Goal: Task Accomplishment & Management: Use online tool/utility

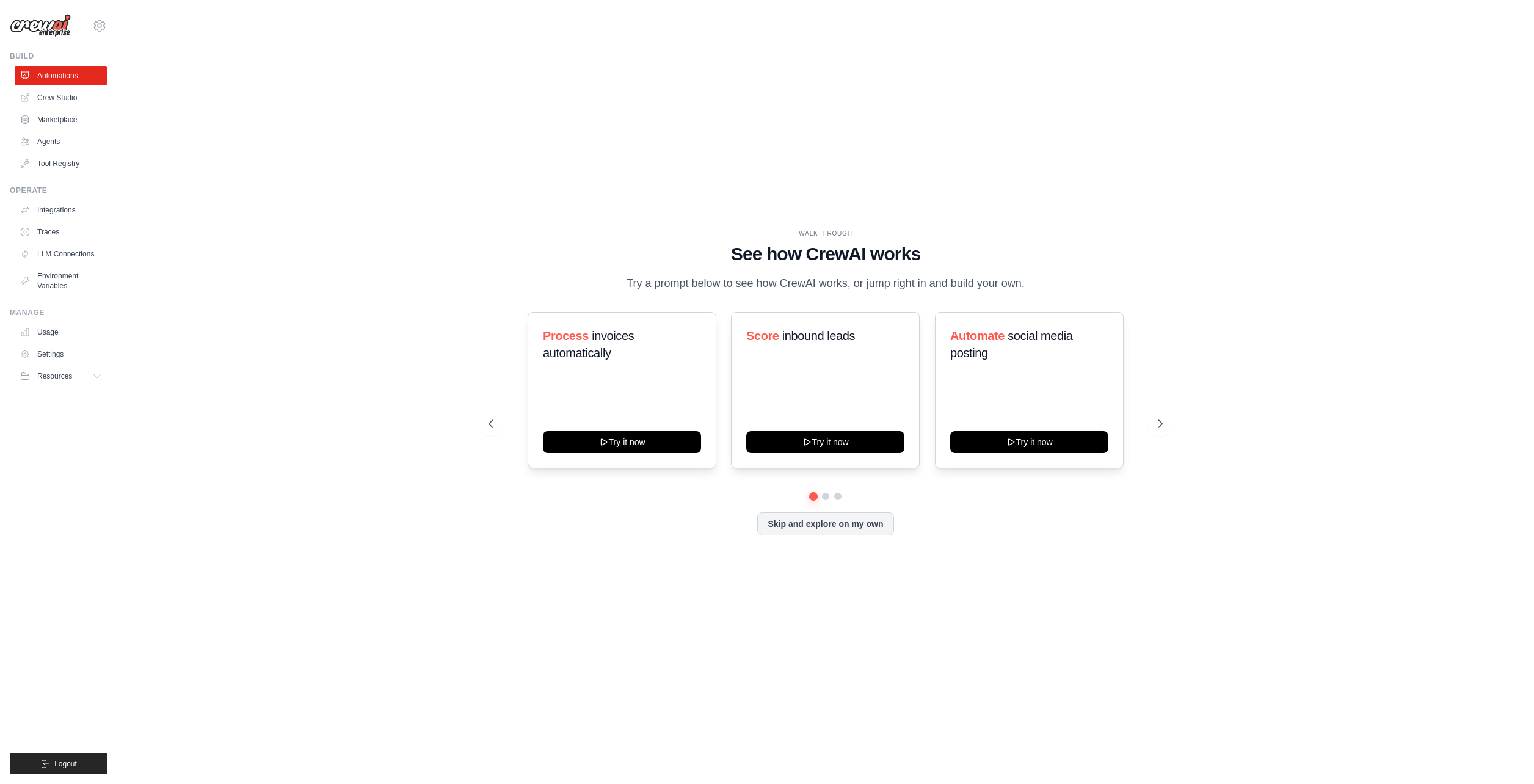
click at [259, 323] on div "WALKTHROUGH See how [PERSON_NAME] works Try a prompt below to see how [PERSON_N…" at bounding box center [825, 391] width 1378 height 759
click at [58, 353] on link "Settings" at bounding box center [61, 354] width 92 height 19
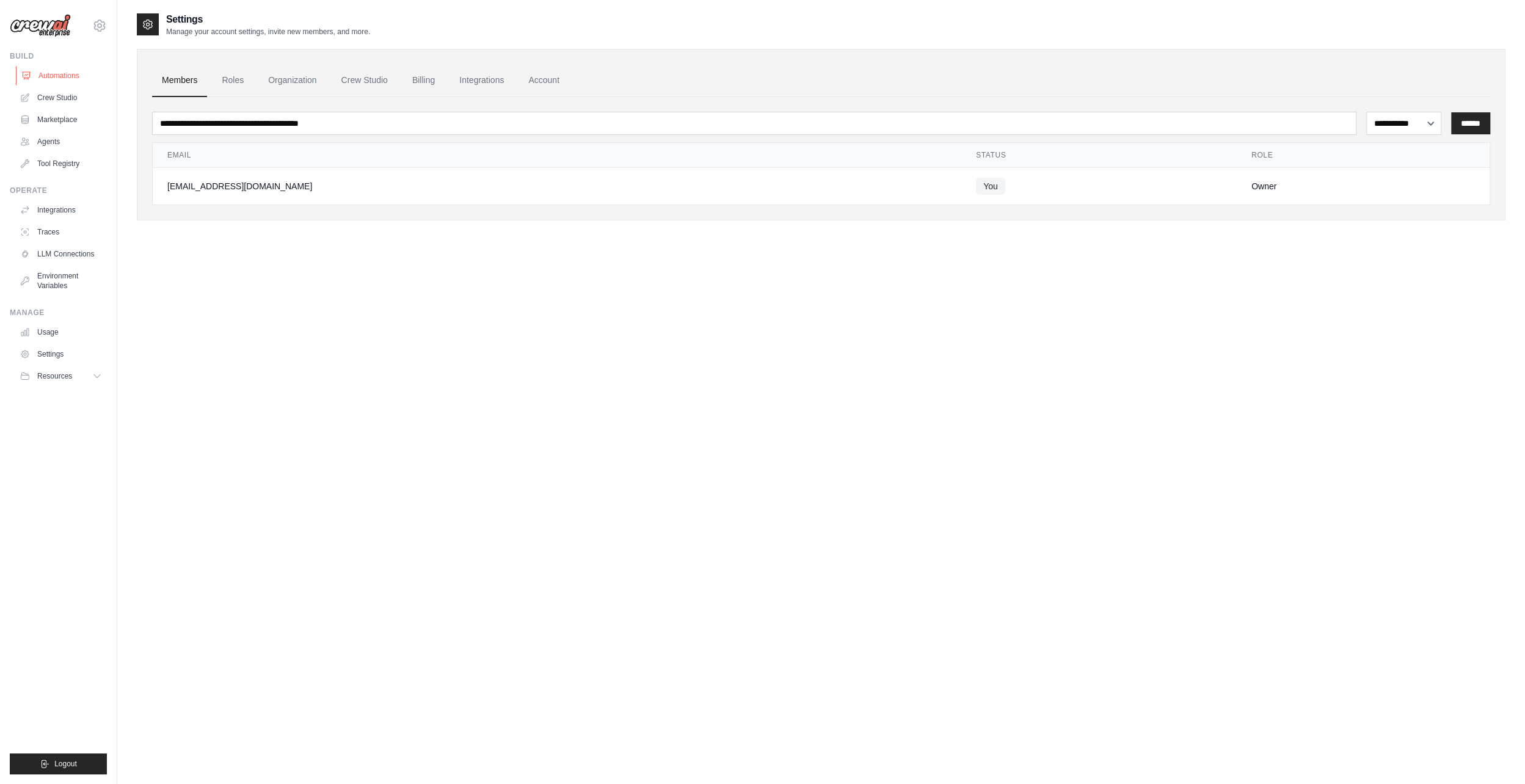
click at [51, 72] on link "Automations" at bounding box center [61, 75] width 92 height 19
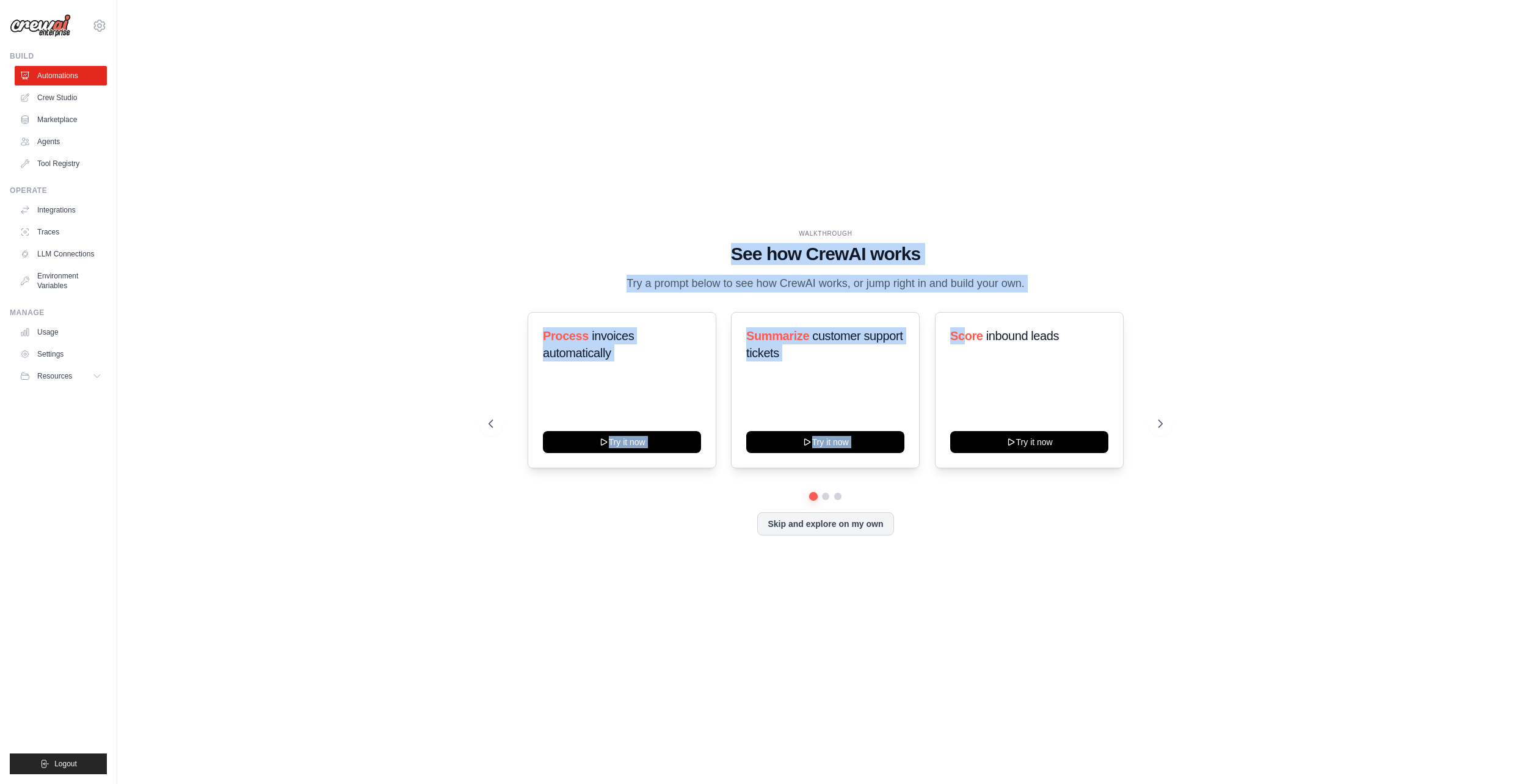
drag, startPoint x: 642, startPoint y: 236, endPoint x: 964, endPoint y: 307, distance: 329.7
click at [964, 307] on div "WALKTHROUGH See how [PERSON_NAME] works Try a prompt below to see how [PERSON_N…" at bounding box center [825, 392] width 703 height 326
click at [903, 257] on div "WALKTHROUGH See how [PERSON_NAME] works Try a prompt below to see how [PERSON_N…" at bounding box center [825, 261] width 674 height 64
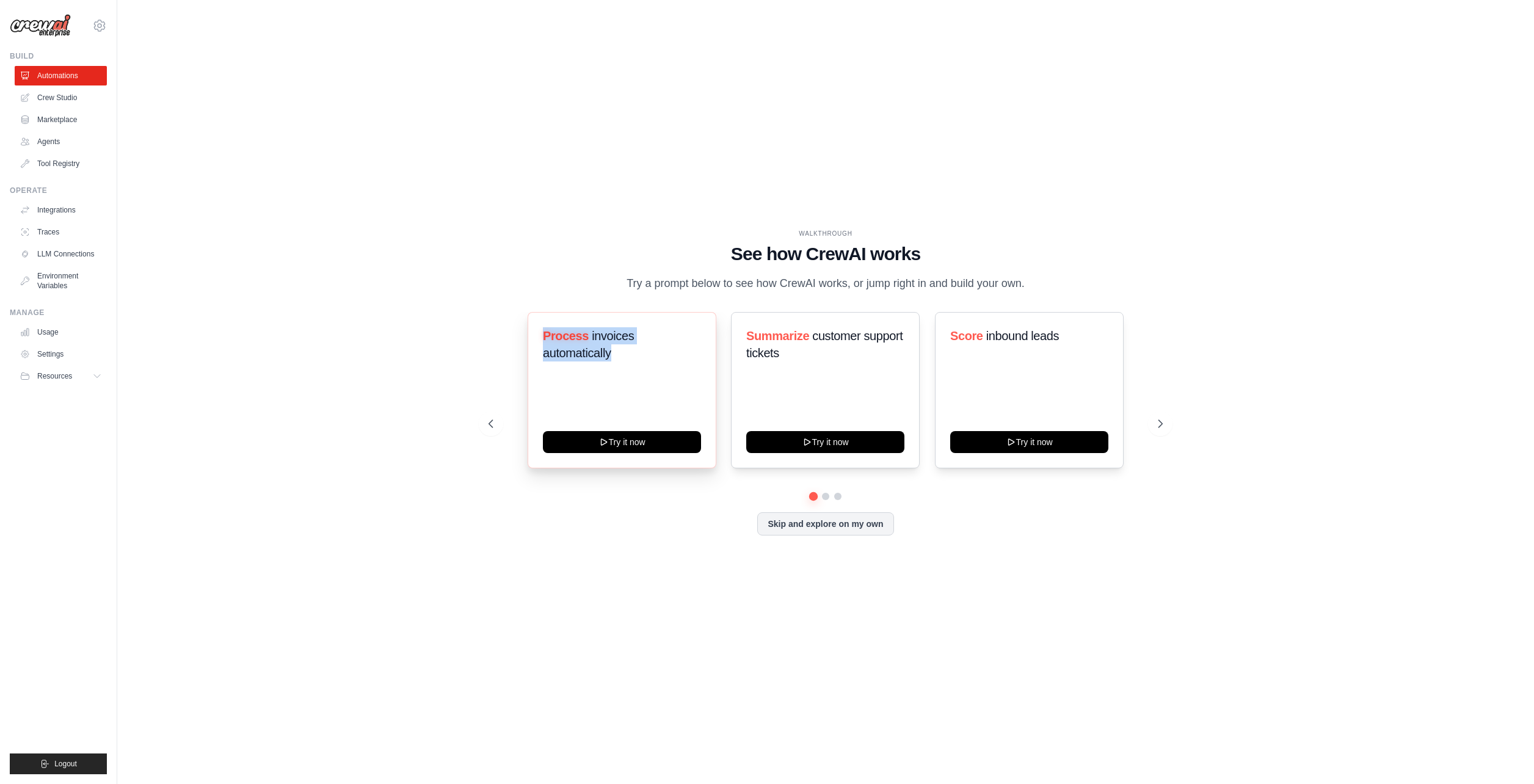
drag, startPoint x: 543, startPoint y: 346, endPoint x: 634, endPoint y: 370, distance: 94.1
click at [634, 370] on div "Process invoices automatically" at bounding box center [622, 349] width 158 height 44
click at [827, 501] on button at bounding box center [825, 496] width 10 height 10
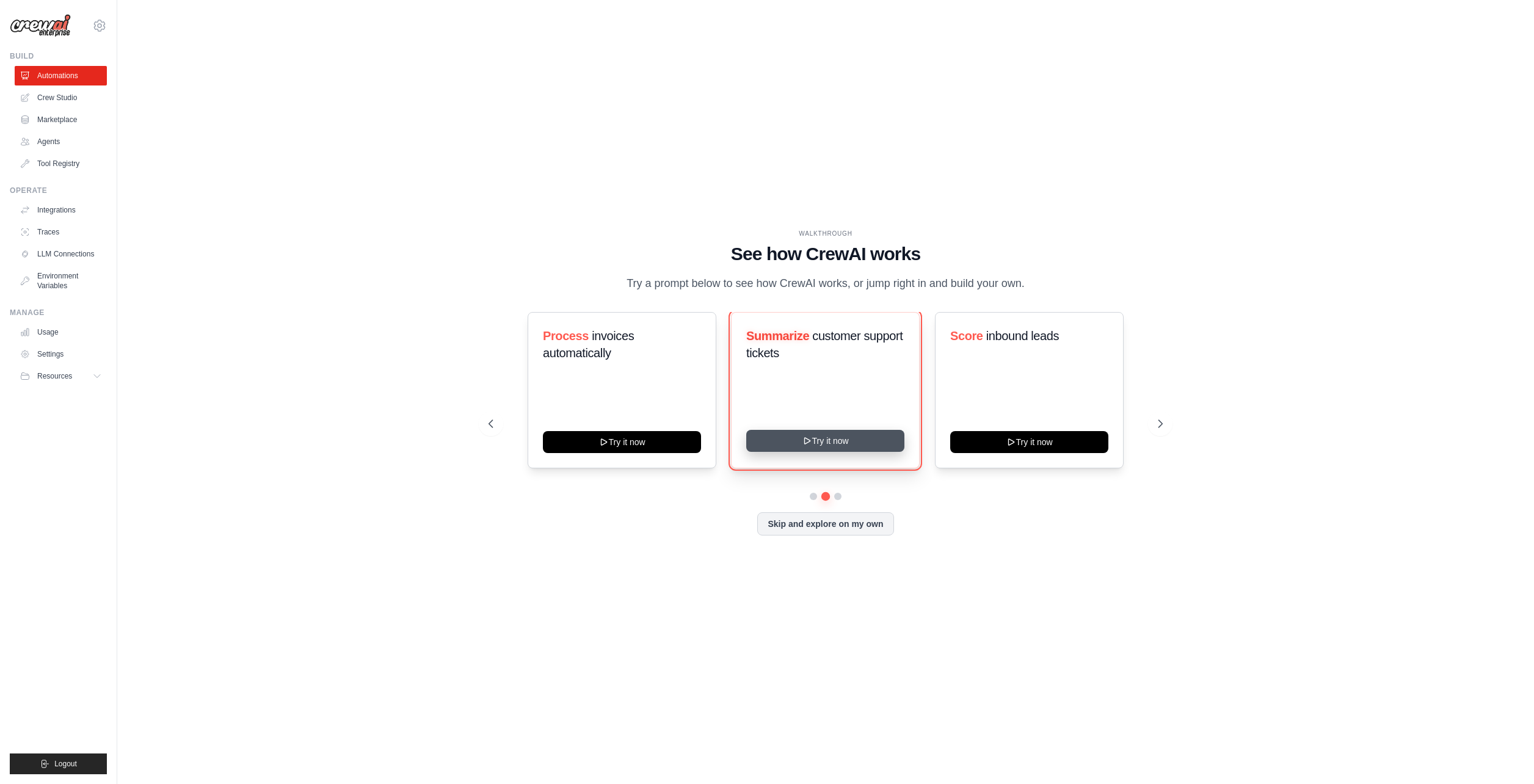
click at [803, 446] on icon at bounding box center [807, 440] width 10 height 10
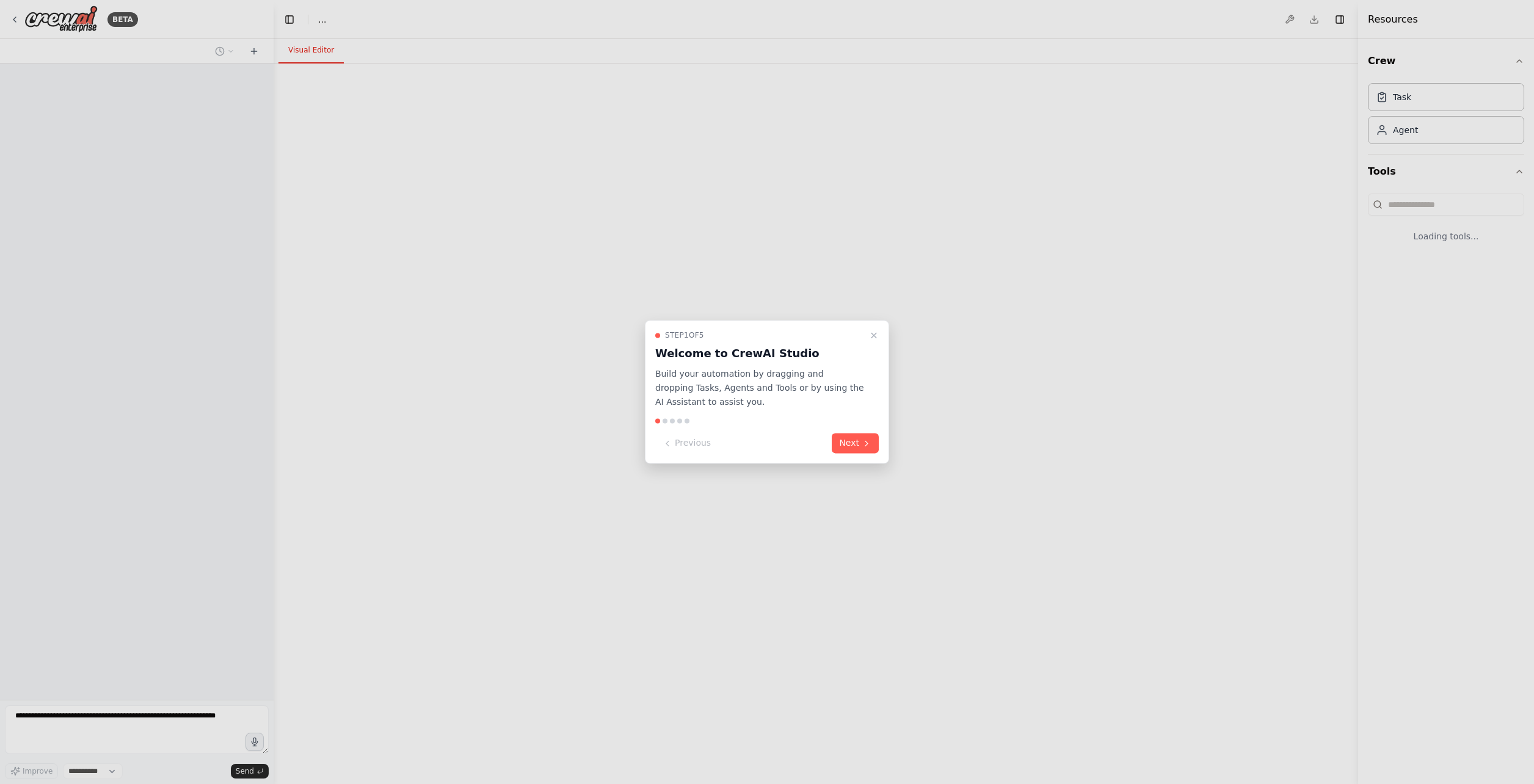
select select "****"
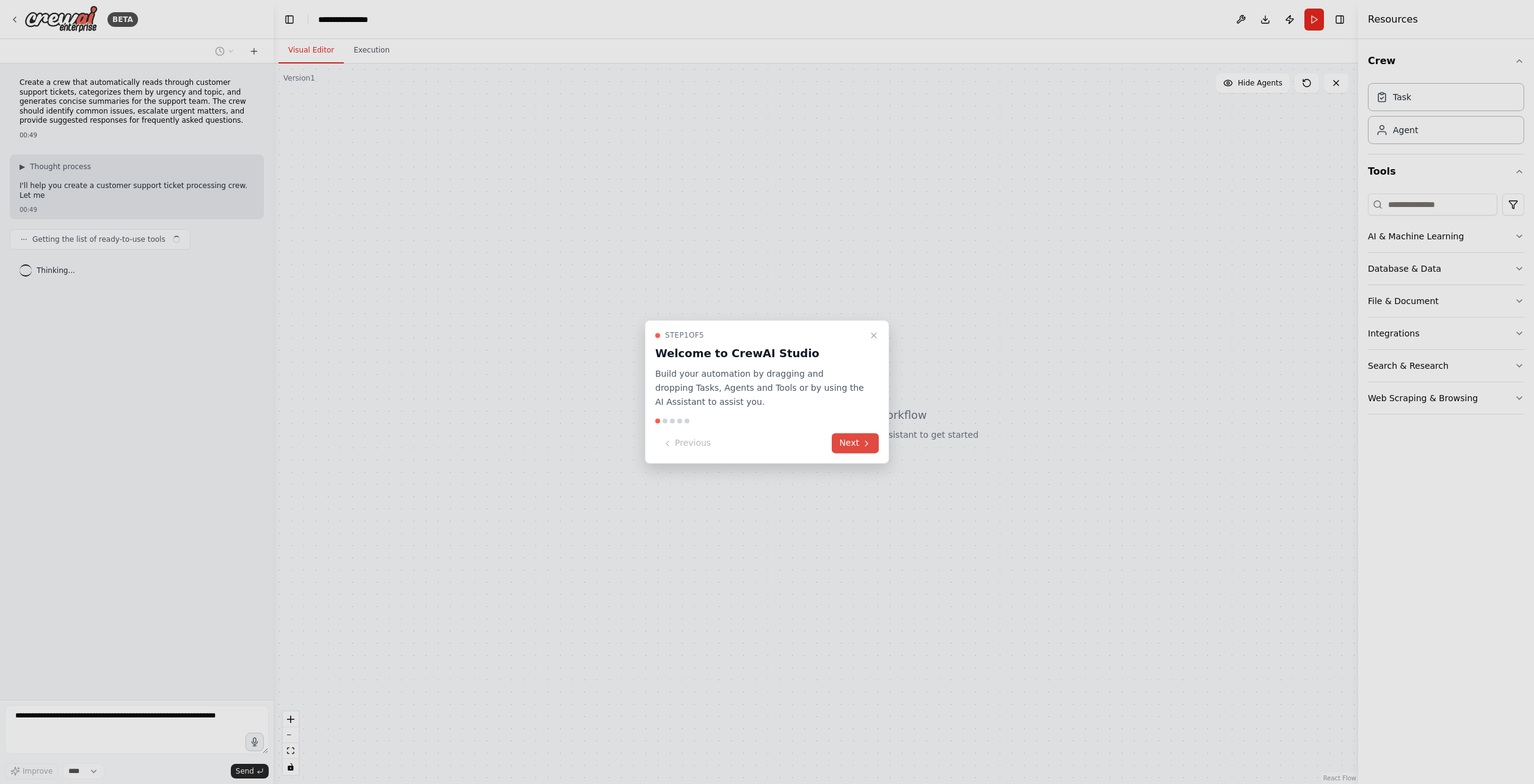
click at [857, 446] on button "Next" at bounding box center [855, 444] width 47 height 20
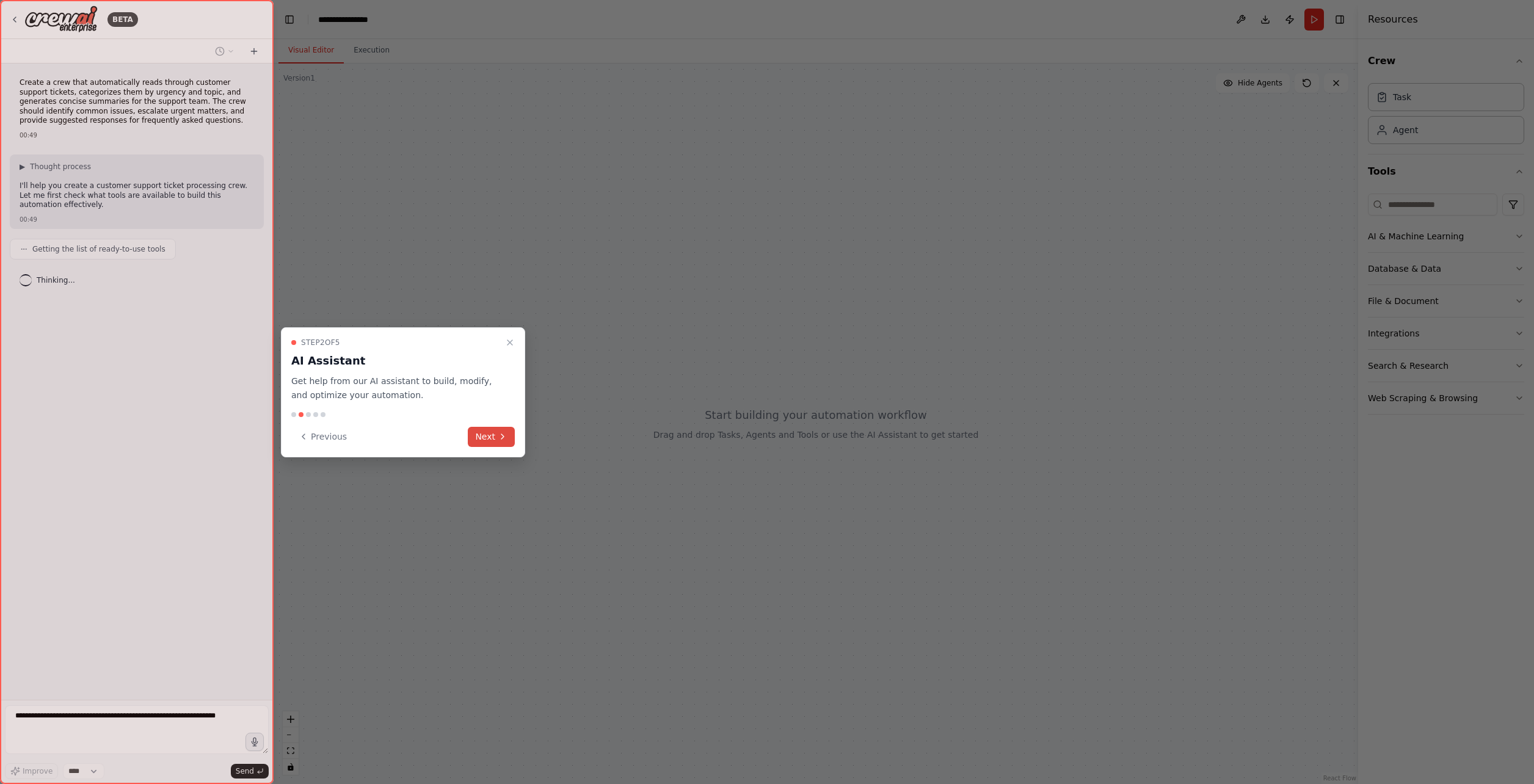
click at [499, 432] on icon at bounding box center [502, 437] width 10 height 10
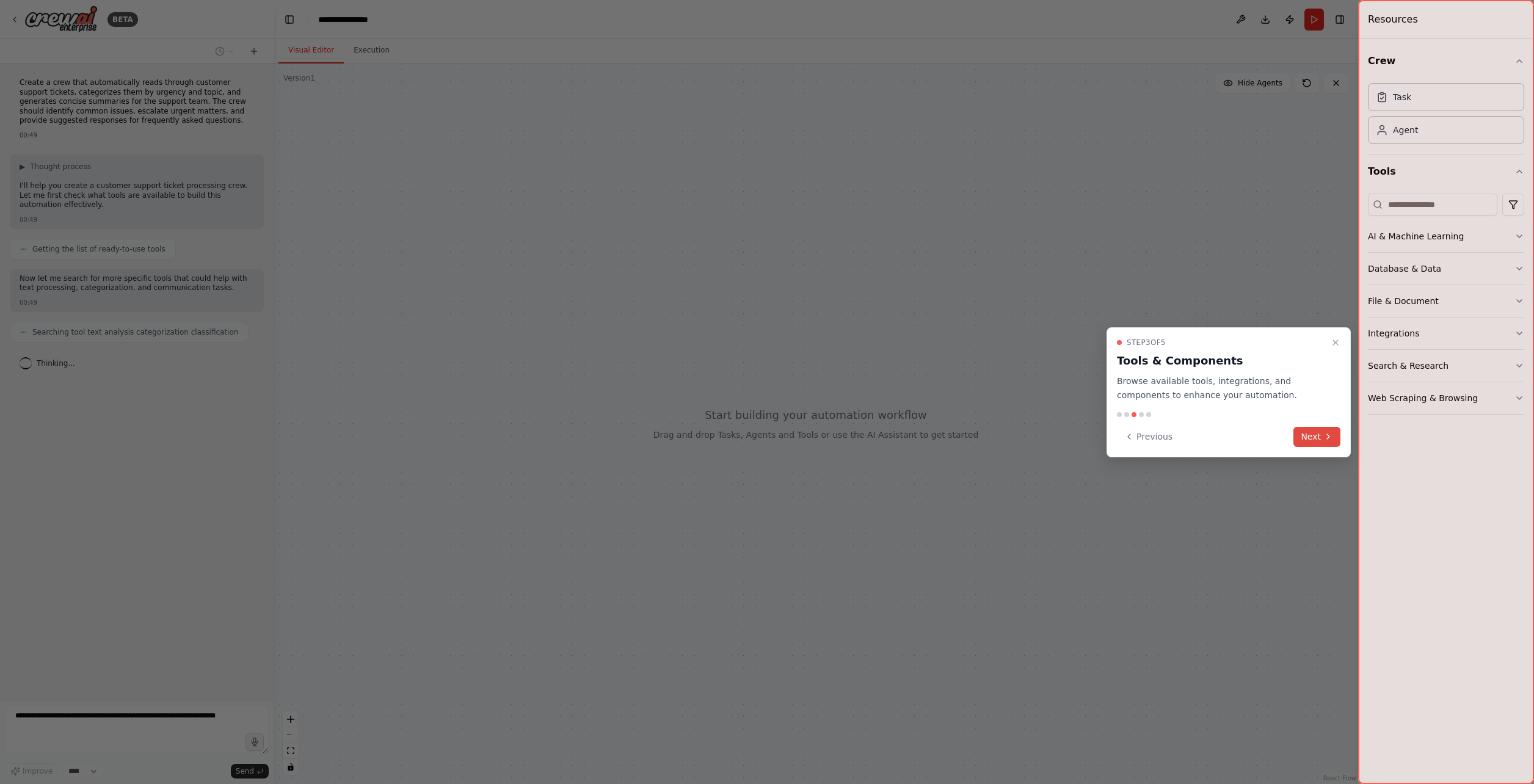
click at [1324, 437] on icon at bounding box center [1327, 437] width 10 height 10
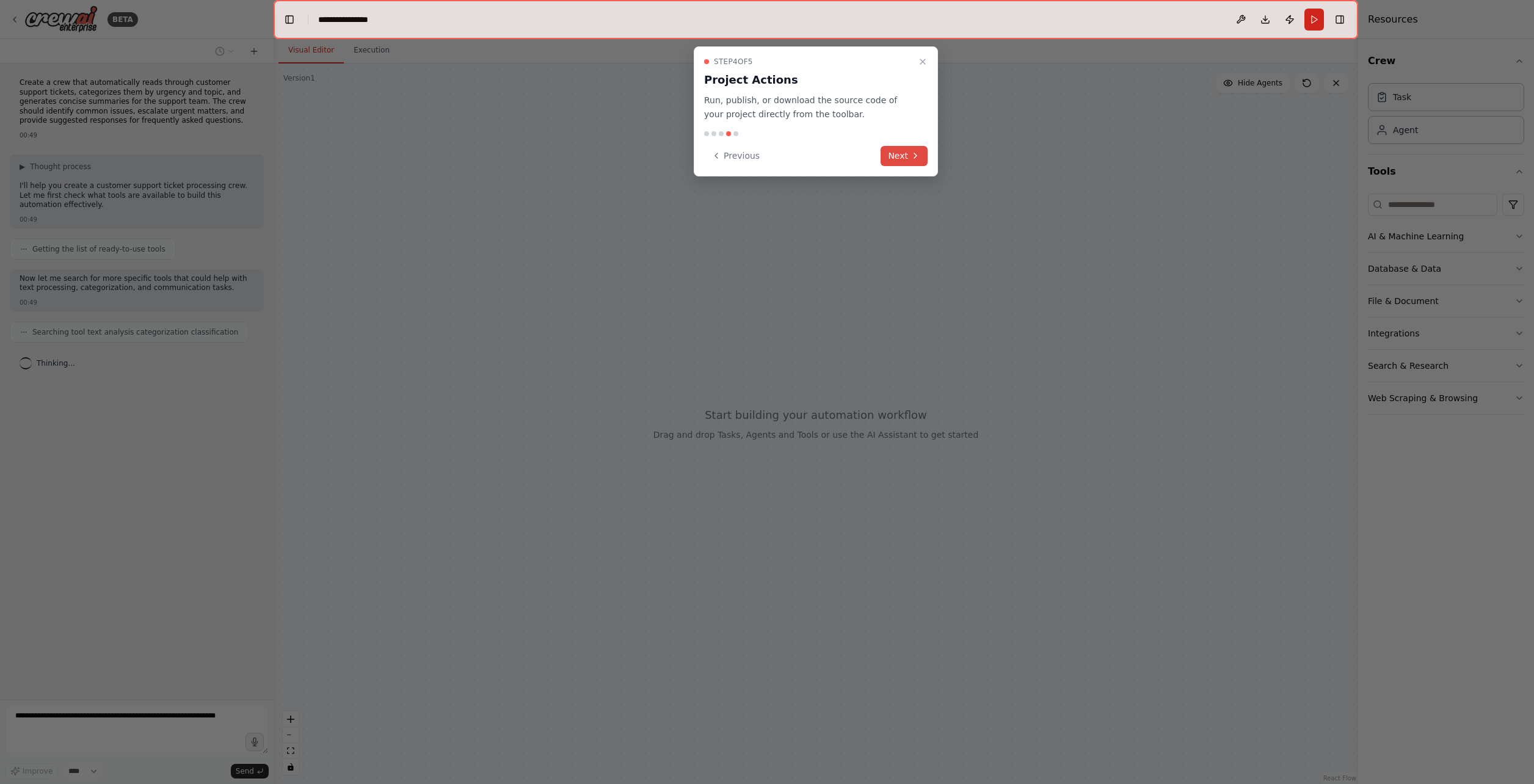
click at [889, 149] on button "Next" at bounding box center [904, 156] width 47 height 20
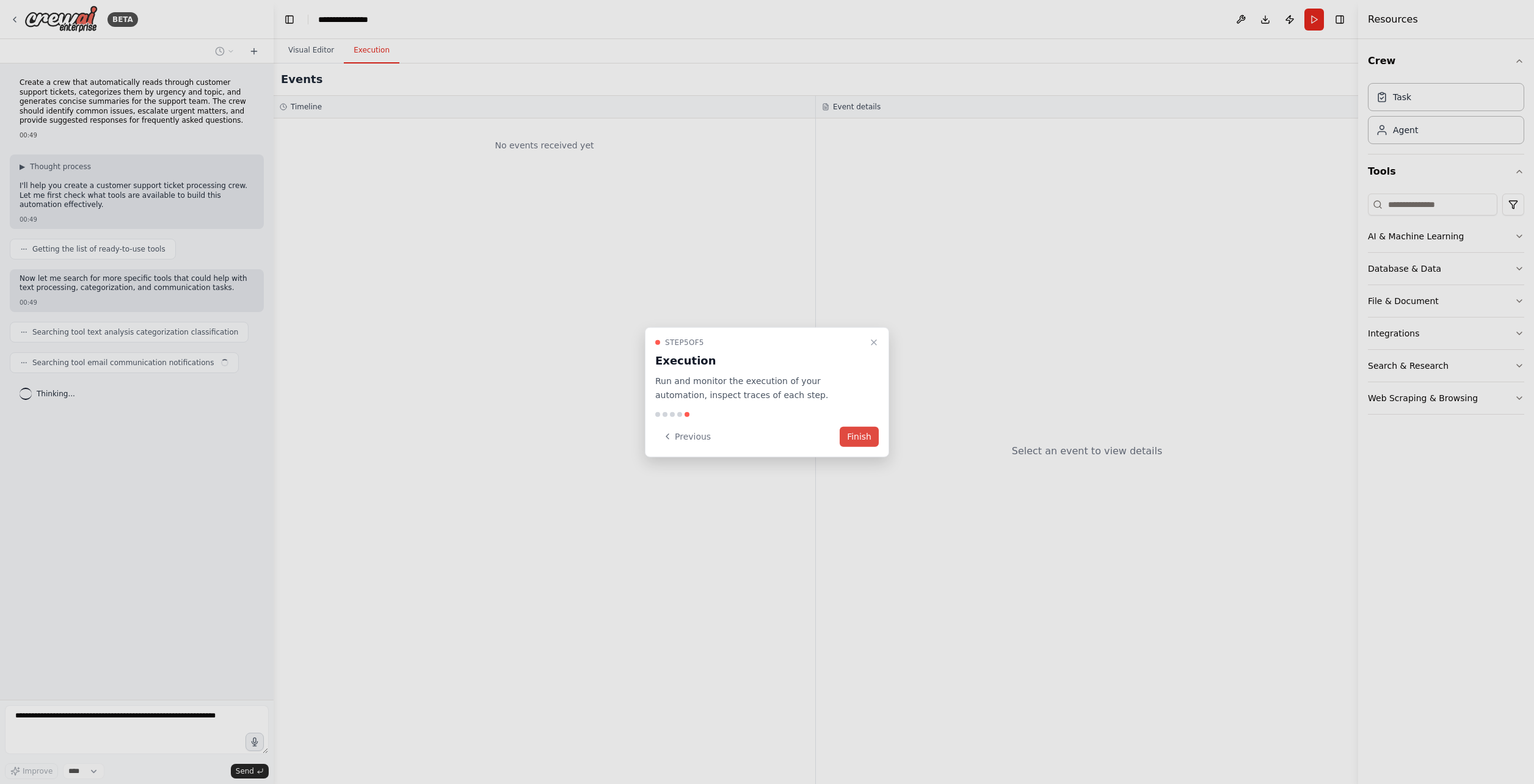
click at [853, 427] on button "Finish" at bounding box center [859, 436] width 39 height 20
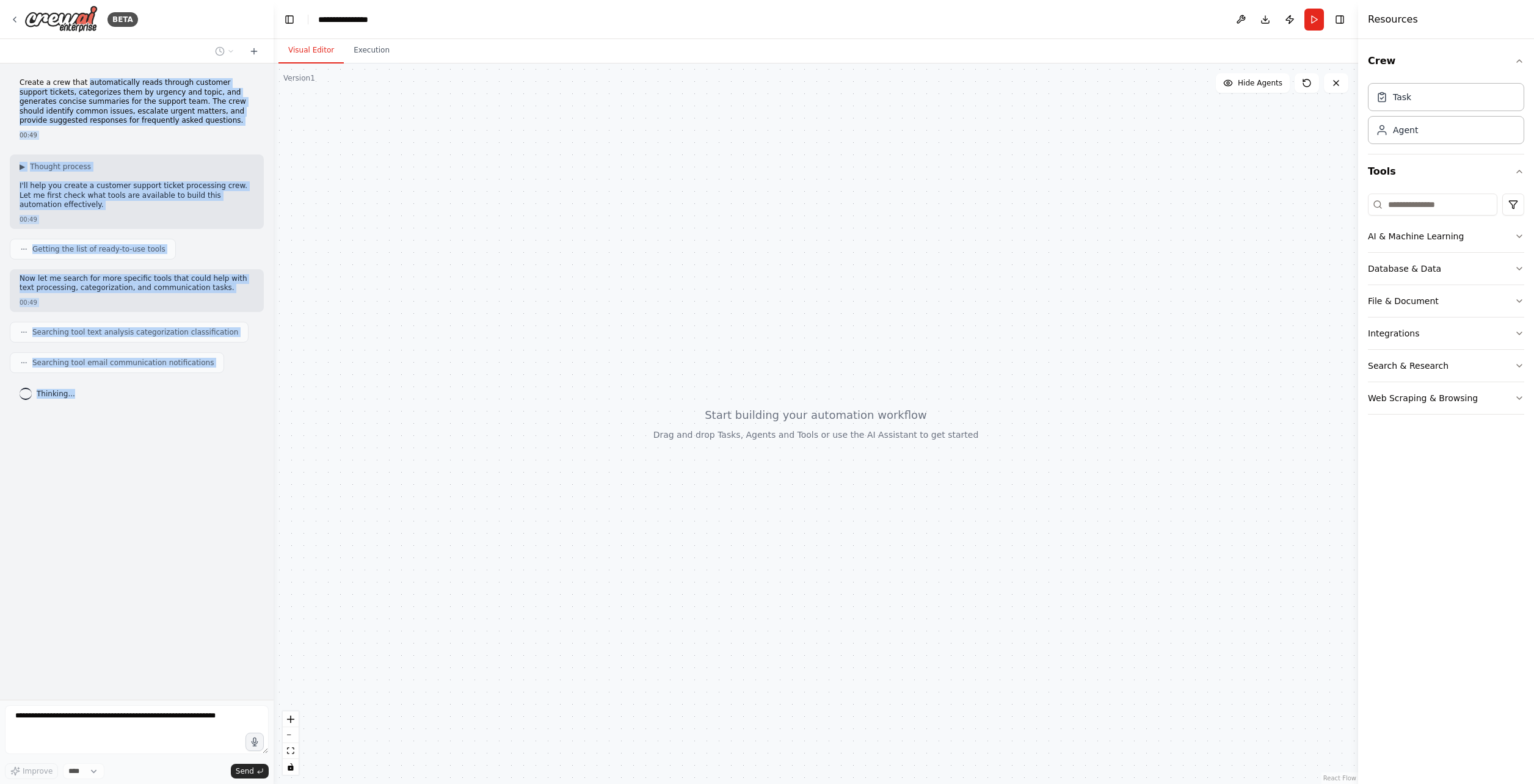
drag, startPoint x: 86, startPoint y: 79, endPoint x: 106, endPoint y: 405, distance: 326.6
click at [106, 405] on div "Create a crew that automatically reads through customer support tickets, catego…" at bounding box center [136, 381] width 274 height 636
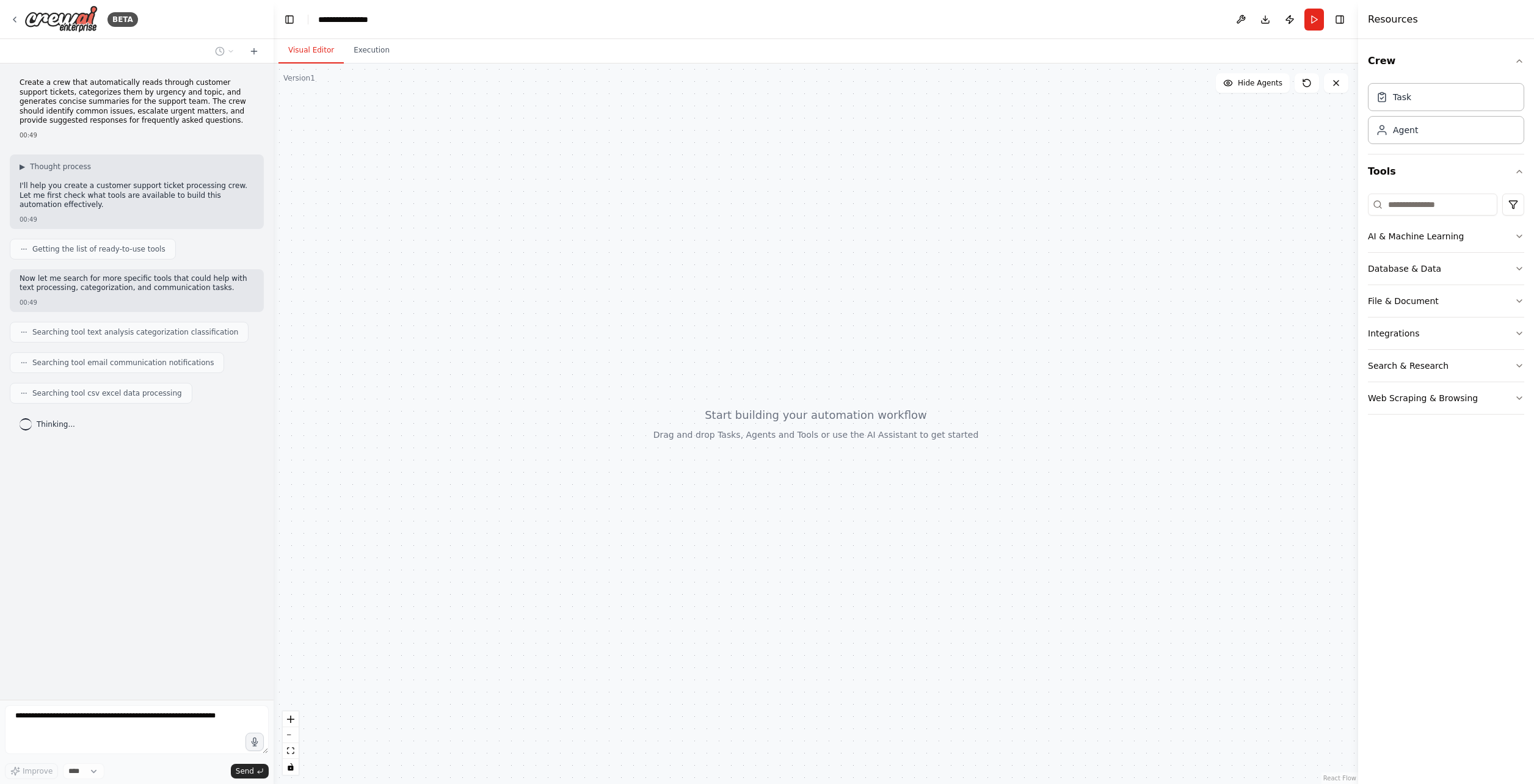
click at [122, 80] on p "Create a crew that automatically reads through customer support tickets, catego…" at bounding box center [136, 102] width 235 height 47
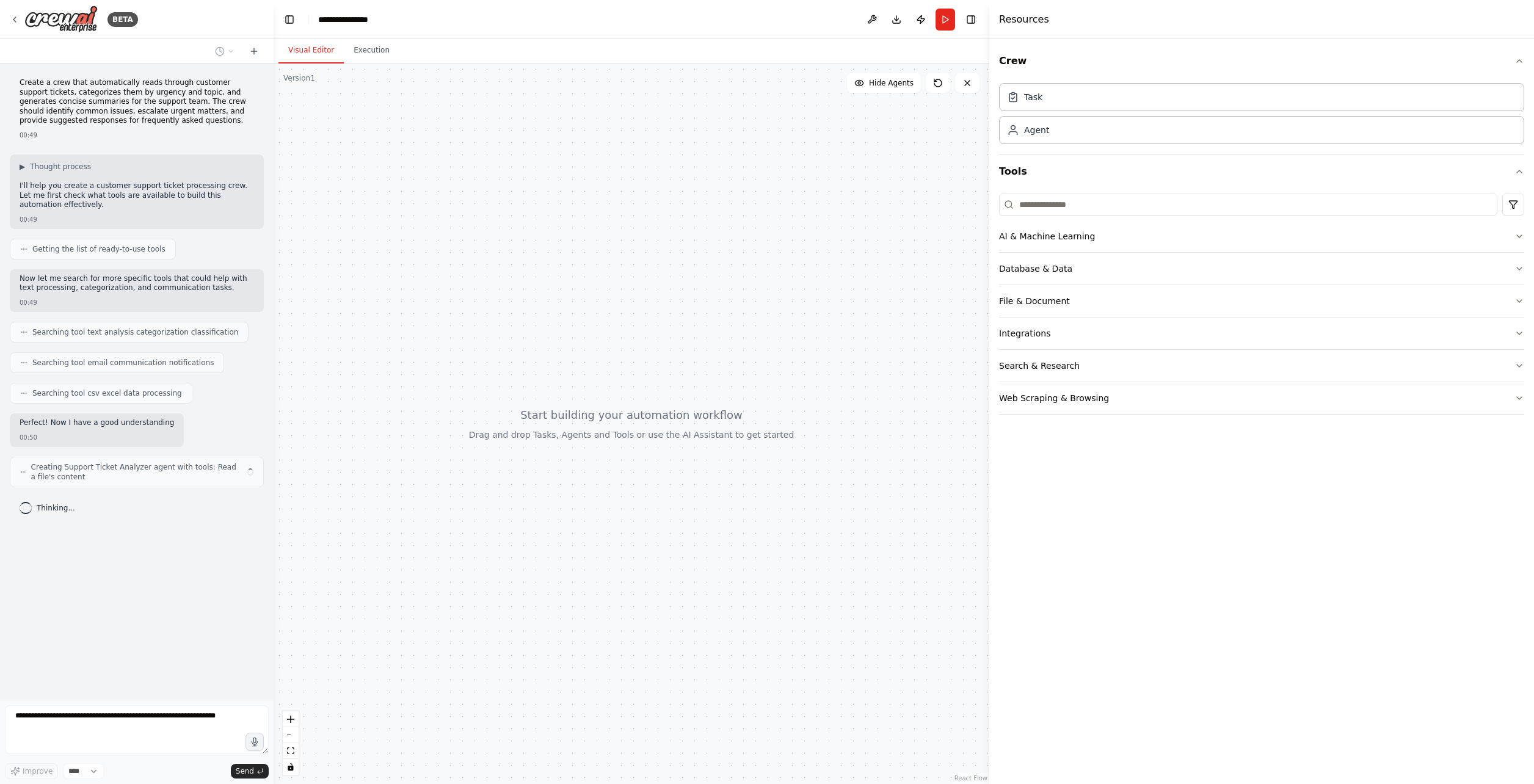
drag, startPoint x: 1358, startPoint y: 141, endPoint x: 989, endPoint y: 171, distance: 370.2
click at [989, 171] on div at bounding box center [991, 392] width 5 height 784
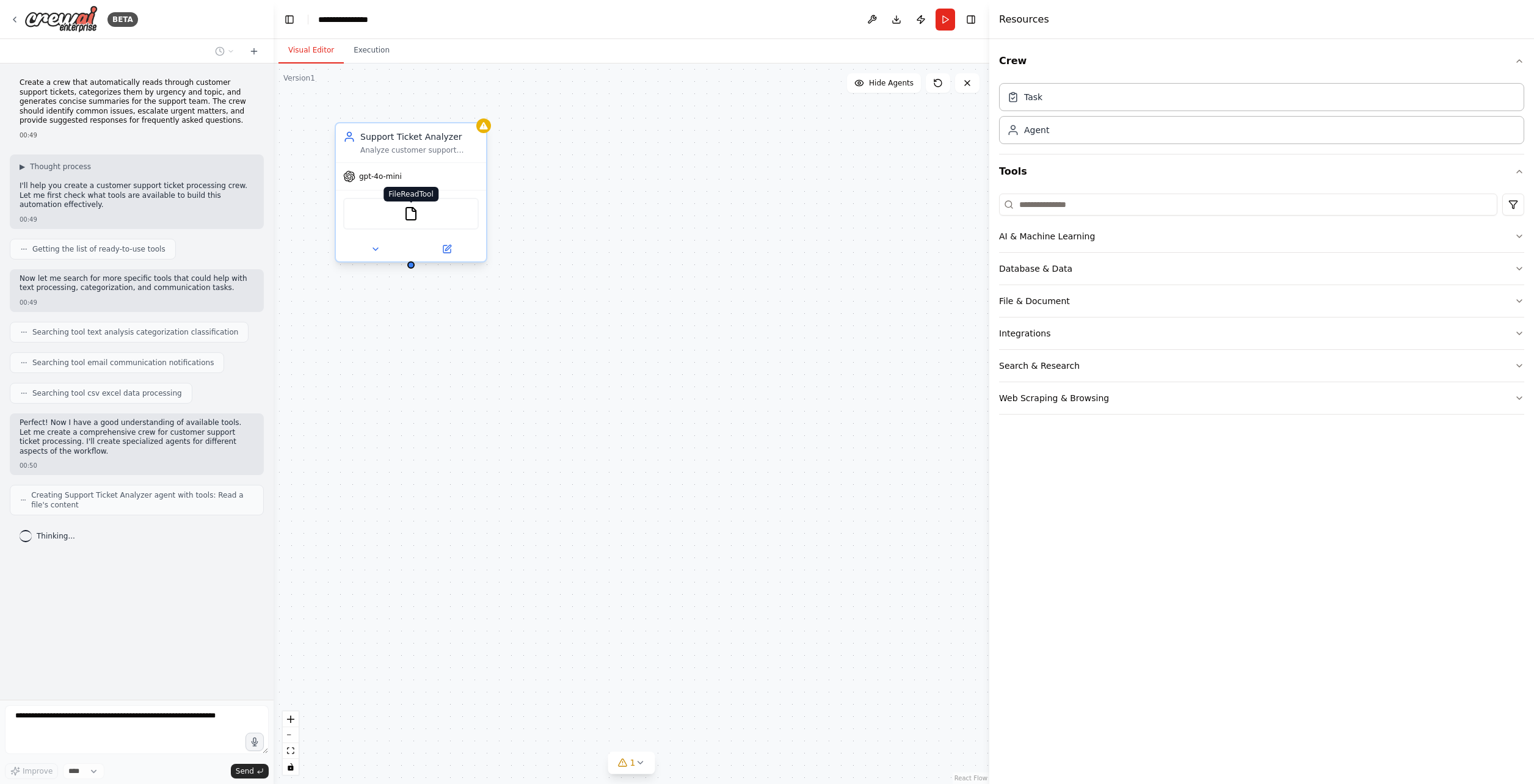
click at [417, 210] on img at bounding box center [411, 214] width 15 height 15
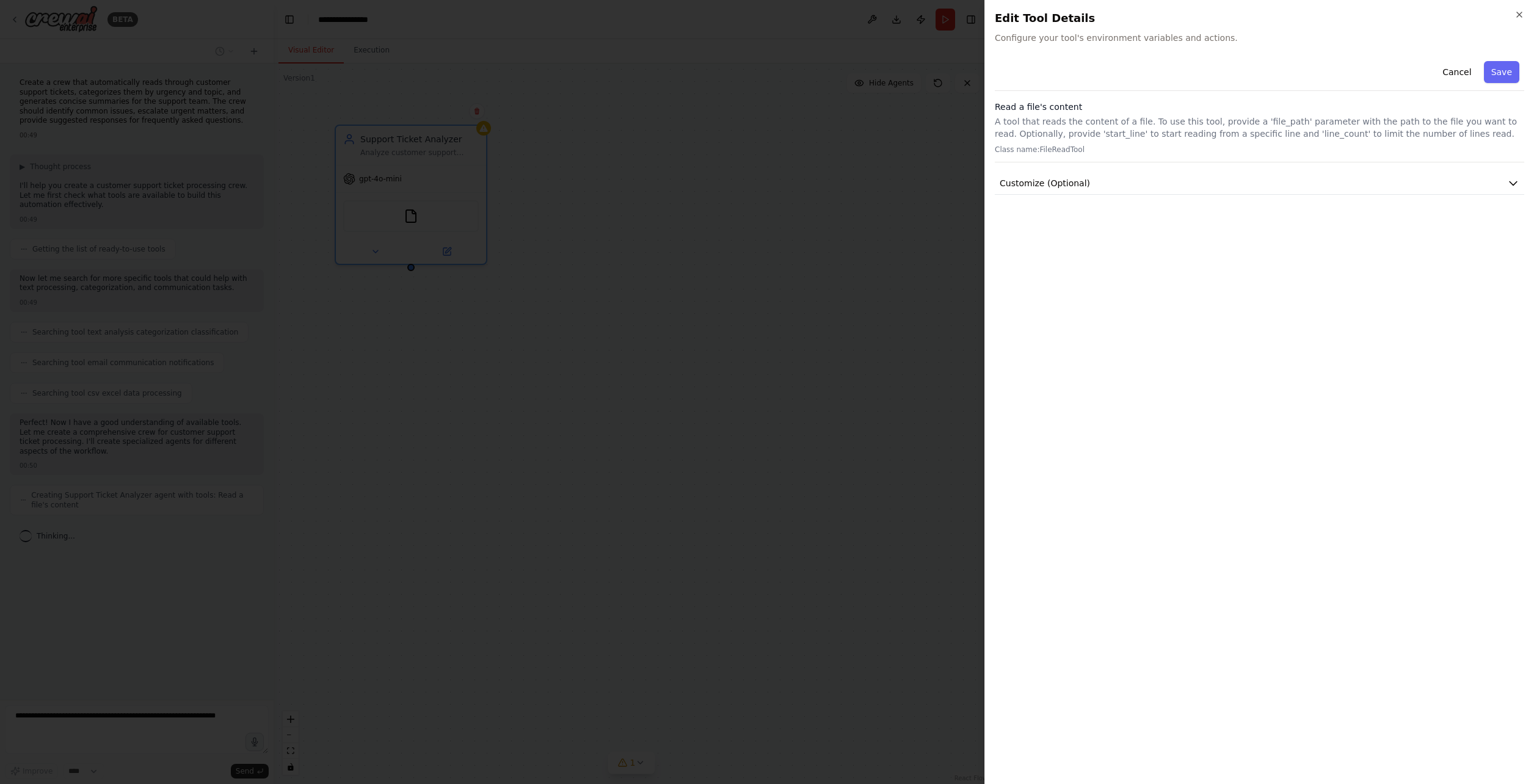
click at [1037, 196] on div "Cancel Save Read a file's content A tool that reads the content of a file. To u…" at bounding box center [1259, 415] width 530 height 718
click at [1045, 184] on span "Customize (Optional)" at bounding box center [1045, 183] width 90 height 12
click at [905, 224] on div at bounding box center [767, 392] width 1534 height 784
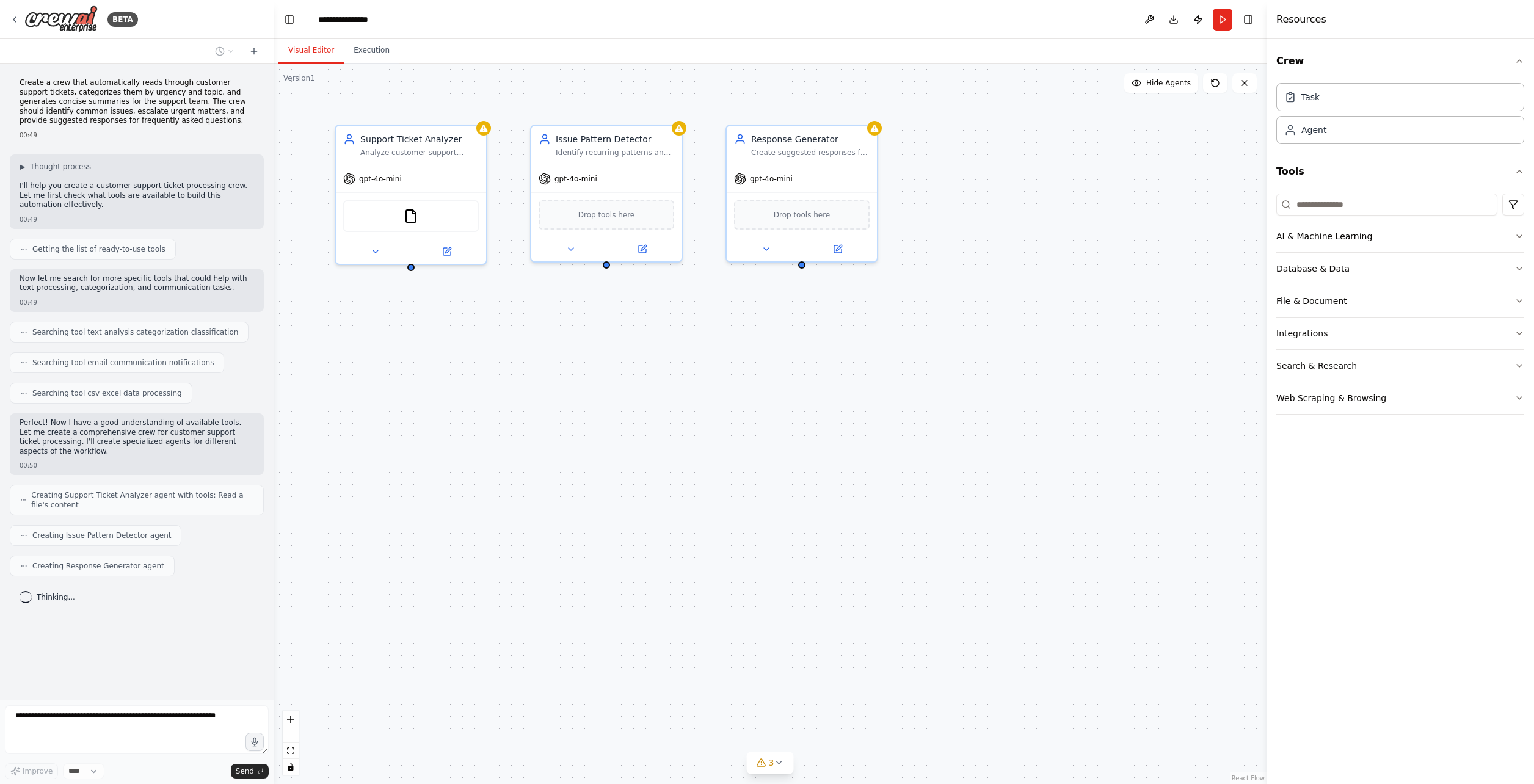
drag, startPoint x: 991, startPoint y: 182, endPoint x: 1267, endPoint y: 173, distance: 276.1
click at [1267, 173] on div at bounding box center [1268, 392] width 5 height 784
click at [786, 766] on button "3" at bounding box center [772, 762] width 47 height 23
drag, startPoint x: 757, startPoint y: 731, endPoint x: 759, endPoint y: 761, distance: 30.1
click at [759, 761] on div "Issues found Agent Support Ticket Analyzer has no task assigned Agent Issue Pat…" at bounding box center [771, 730] width 225 height 87
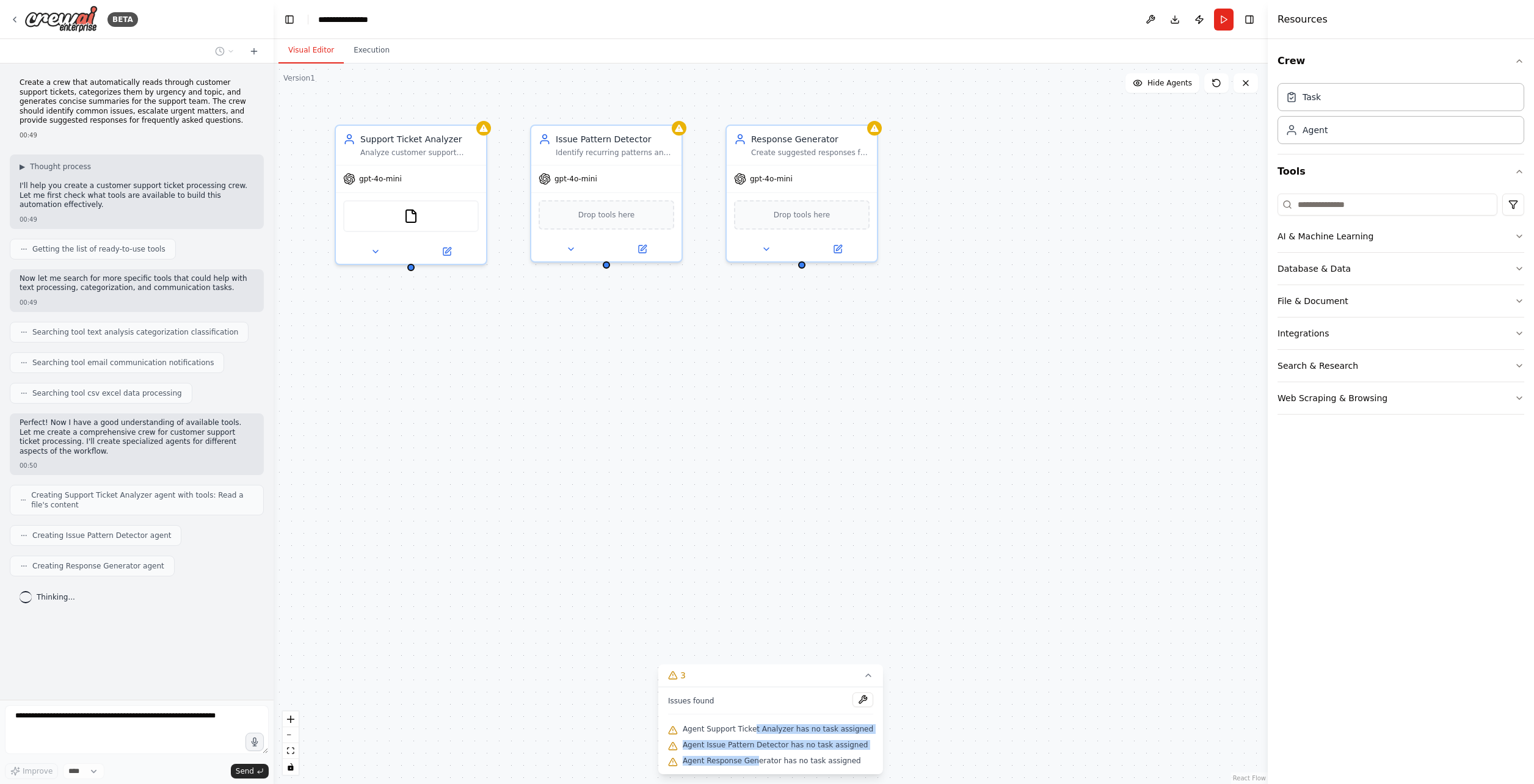
click at [759, 761] on span "Agent Response Generator has no task assigned" at bounding box center [772, 760] width 178 height 10
drag, startPoint x: 748, startPoint y: 762, endPoint x: 750, endPoint y: 731, distance: 31.1
click at [750, 731] on div "Issues found Agent Support Ticket Analyzer has no task assigned Agent Issue Pat…" at bounding box center [771, 730] width 225 height 87
click at [750, 731] on span "Agent Support Ticket Analyzer has no task assigned" at bounding box center [777, 729] width 190 height 10
click at [1202, 15] on button "Publish" at bounding box center [1198, 19] width 19 height 22
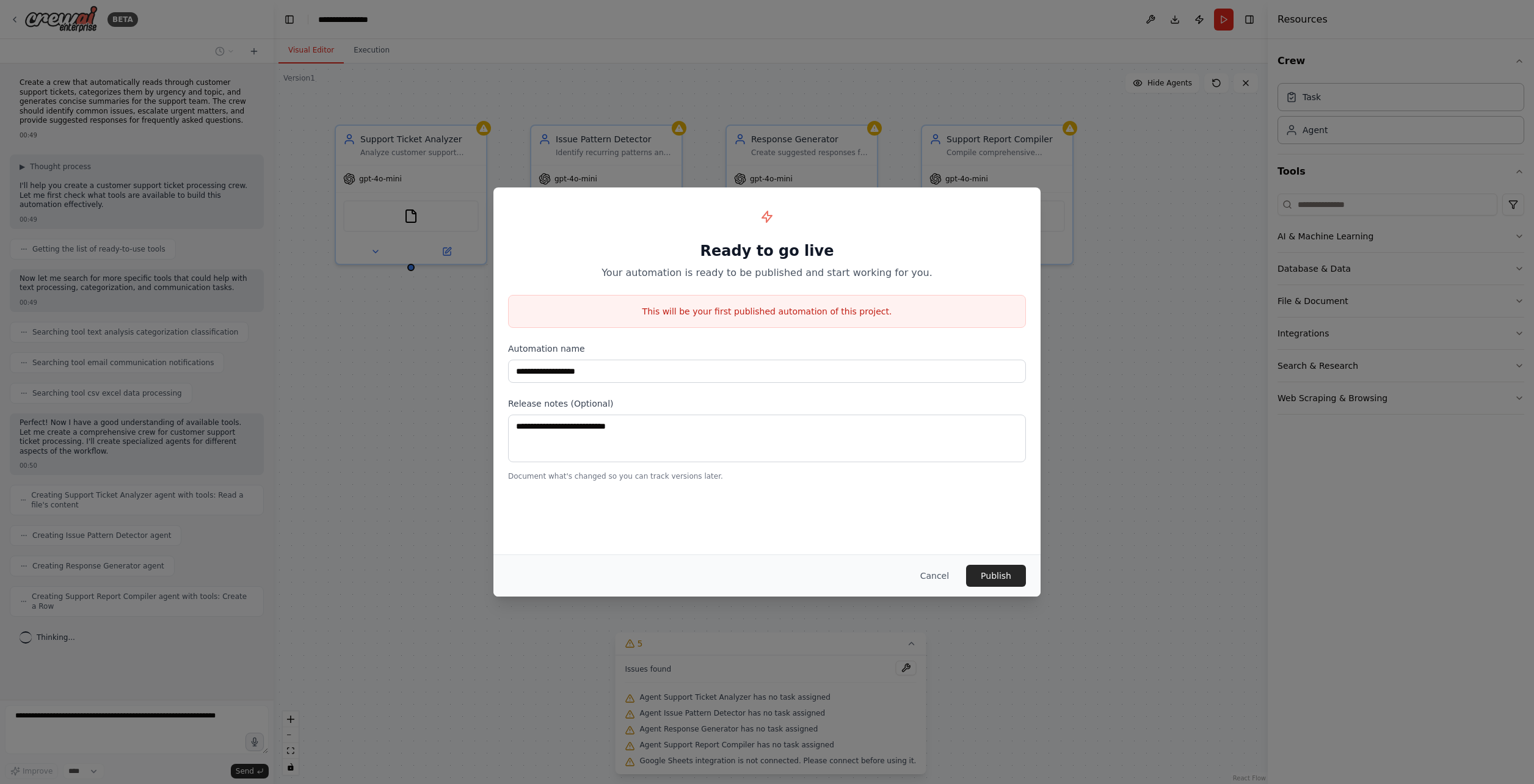
click at [1196, 33] on div "**********" at bounding box center [767, 392] width 1534 height 784
click at [934, 578] on button "Cancel" at bounding box center [934, 576] width 48 height 22
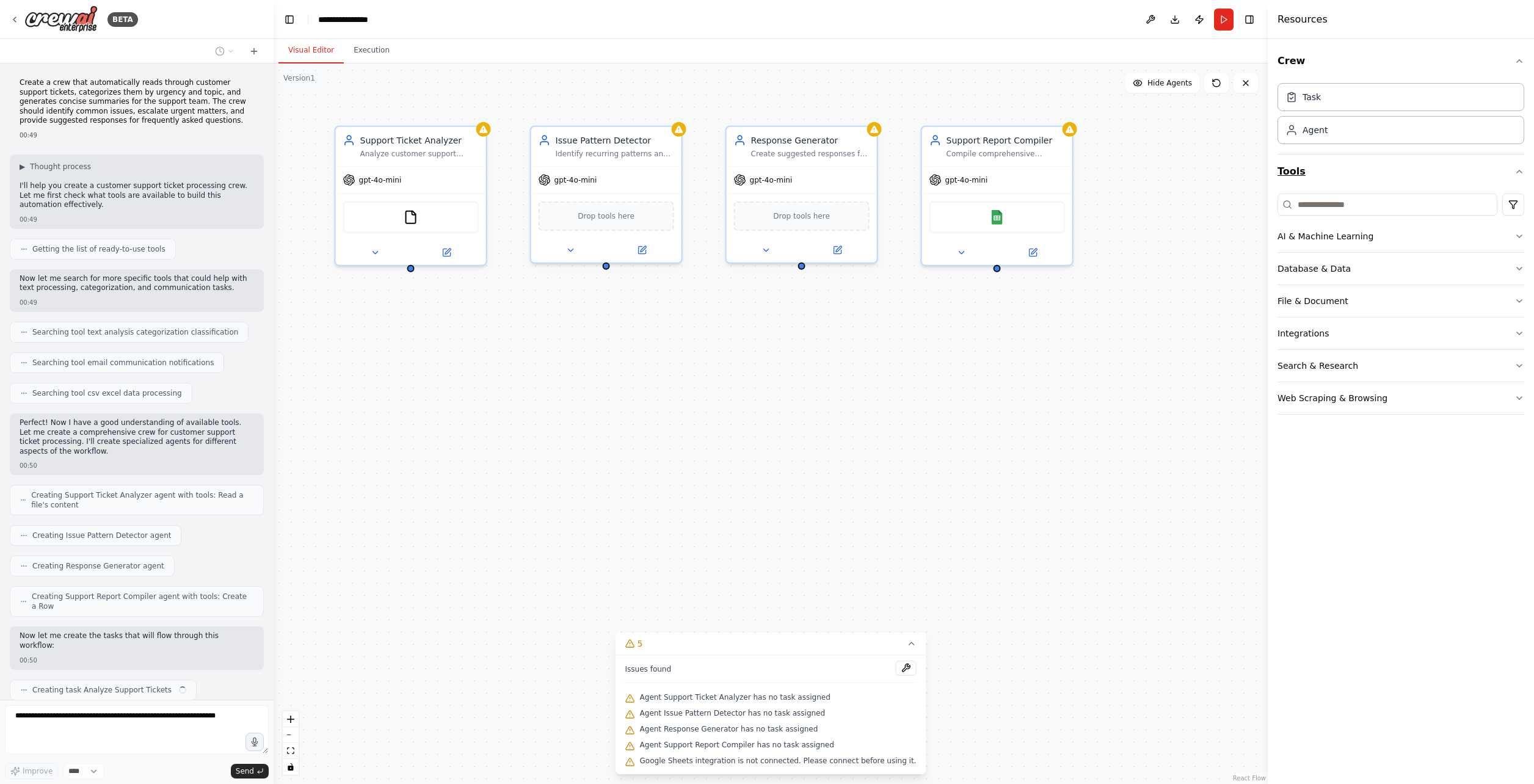
scroll to position [36, 0]
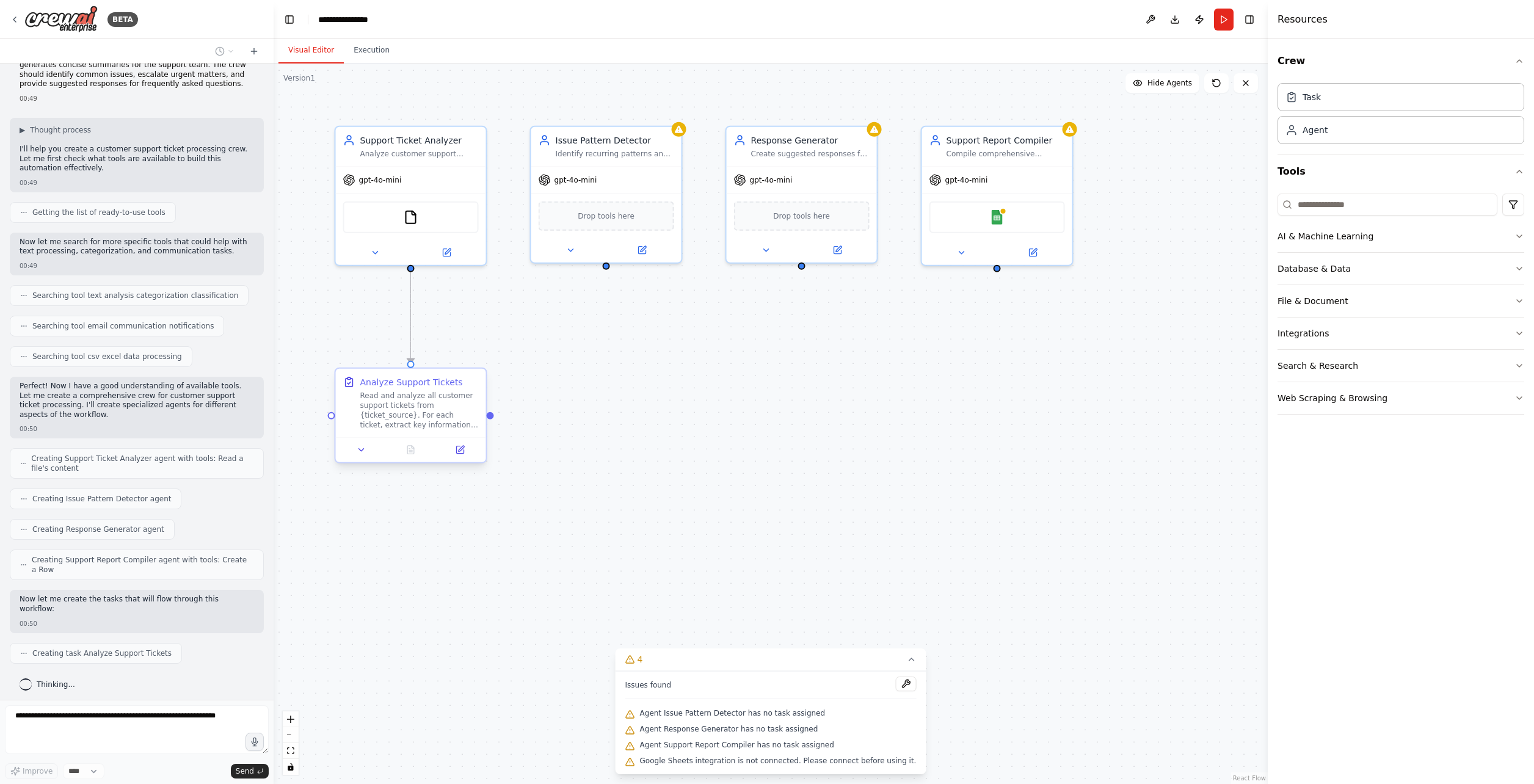
click at [461, 430] on div "Analyze Support Tickets Read and analyze all customer support tickets from {tic…" at bounding box center [410, 402] width 150 height 68
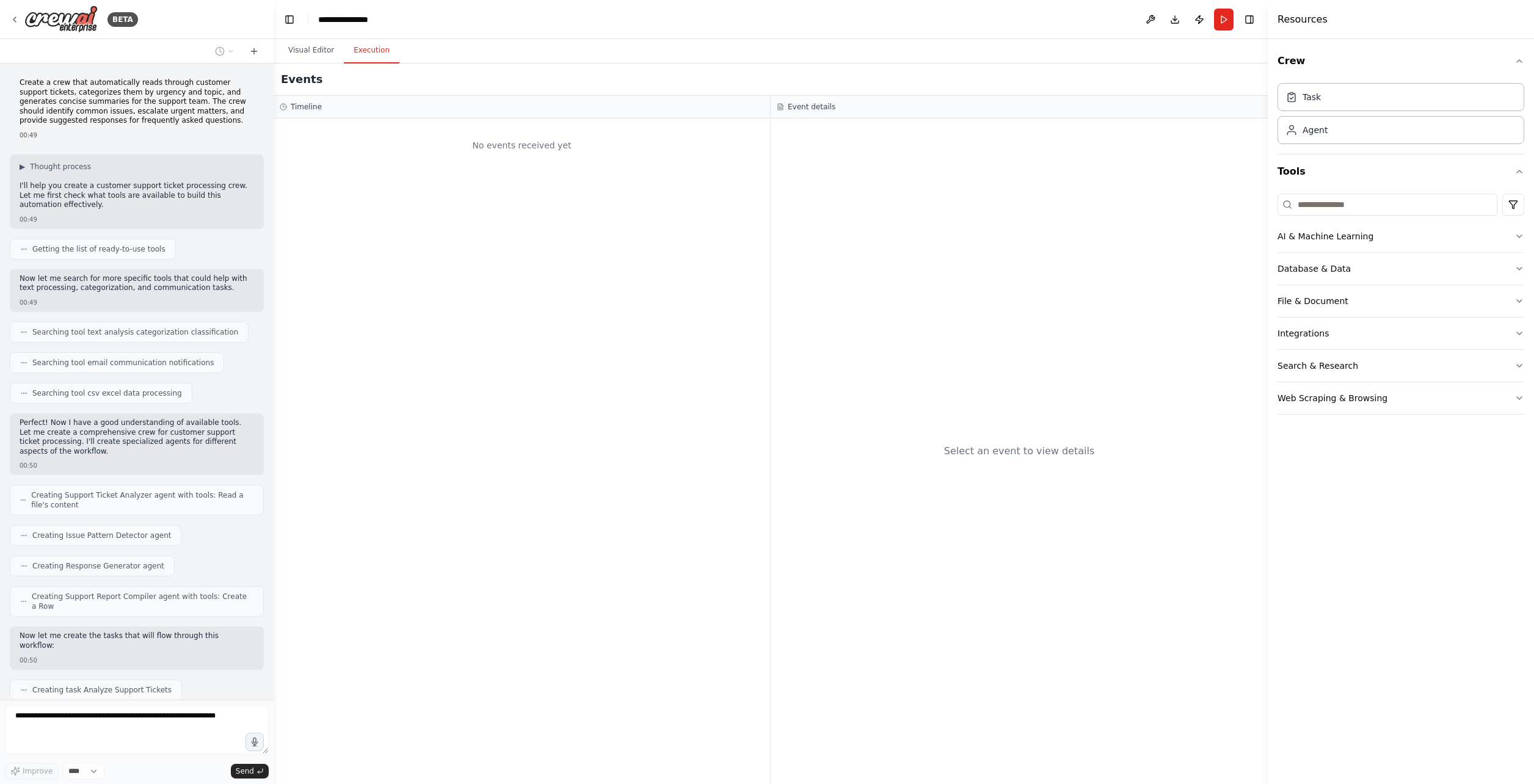
click at [372, 54] on button "Execution" at bounding box center [371, 51] width 56 height 25
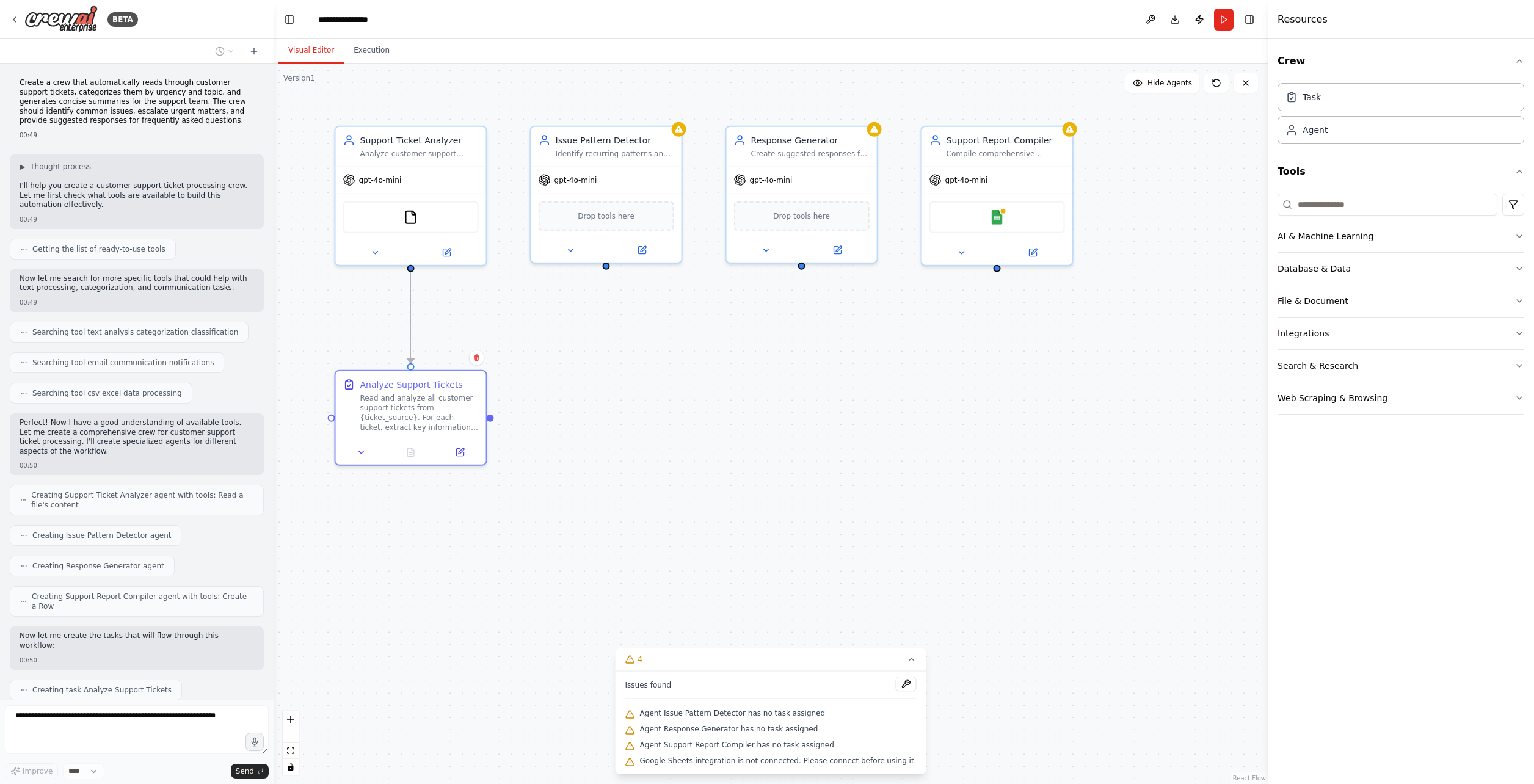
click at [302, 53] on button "Visual Editor" at bounding box center [311, 51] width 66 height 25
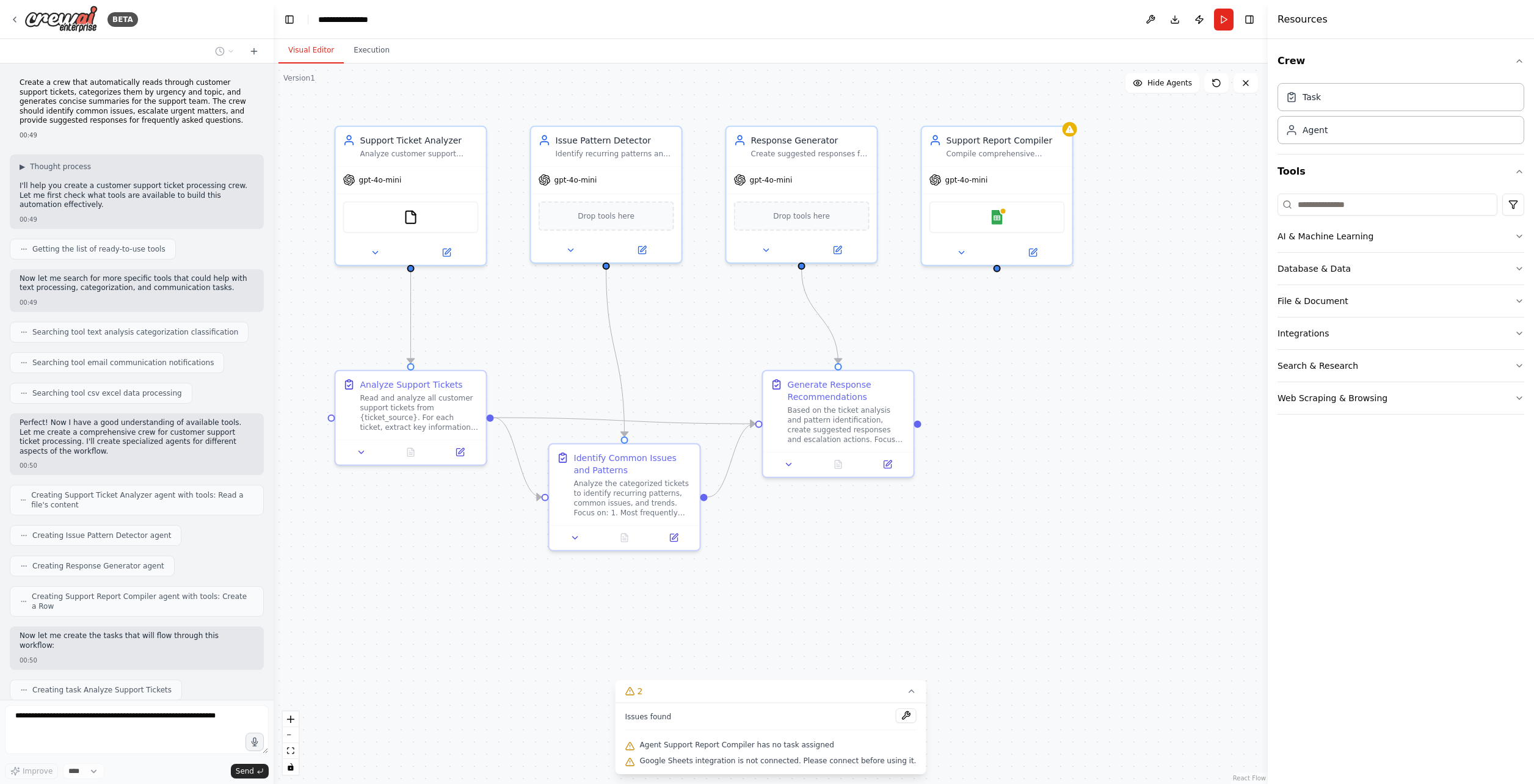
click at [72, 92] on p "Create a crew that automatically reads through customer support tickets, catego…" at bounding box center [136, 102] width 235 height 47
click at [88, 80] on p "Create a crew that automatically reads through customer support tickets, catego…" at bounding box center [136, 102] width 235 height 47
click at [99, 83] on p "Create a crew that automatically reads through customer support tickets, catego…" at bounding box center [136, 102] width 235 height 47
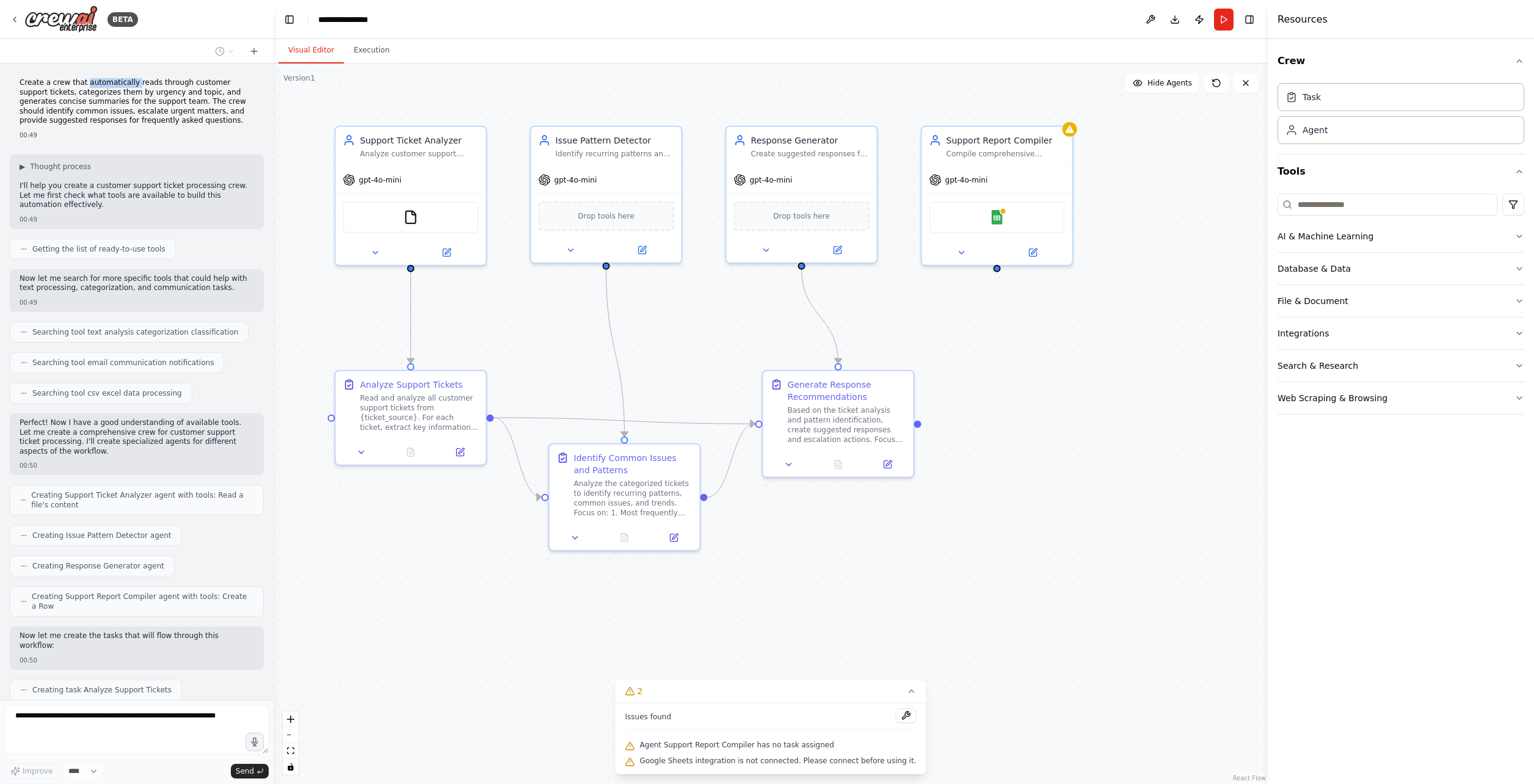
click at [99, 83] on p "Create a crew that automatically reads through customer support tickets, catego…" at bounding box center [136, 102] width 235 height 47
click at [113, 86] on p "Create a crew that automatically reads through customer support tickets, catego…" at bounding box center [136, 102] width 235 height 47
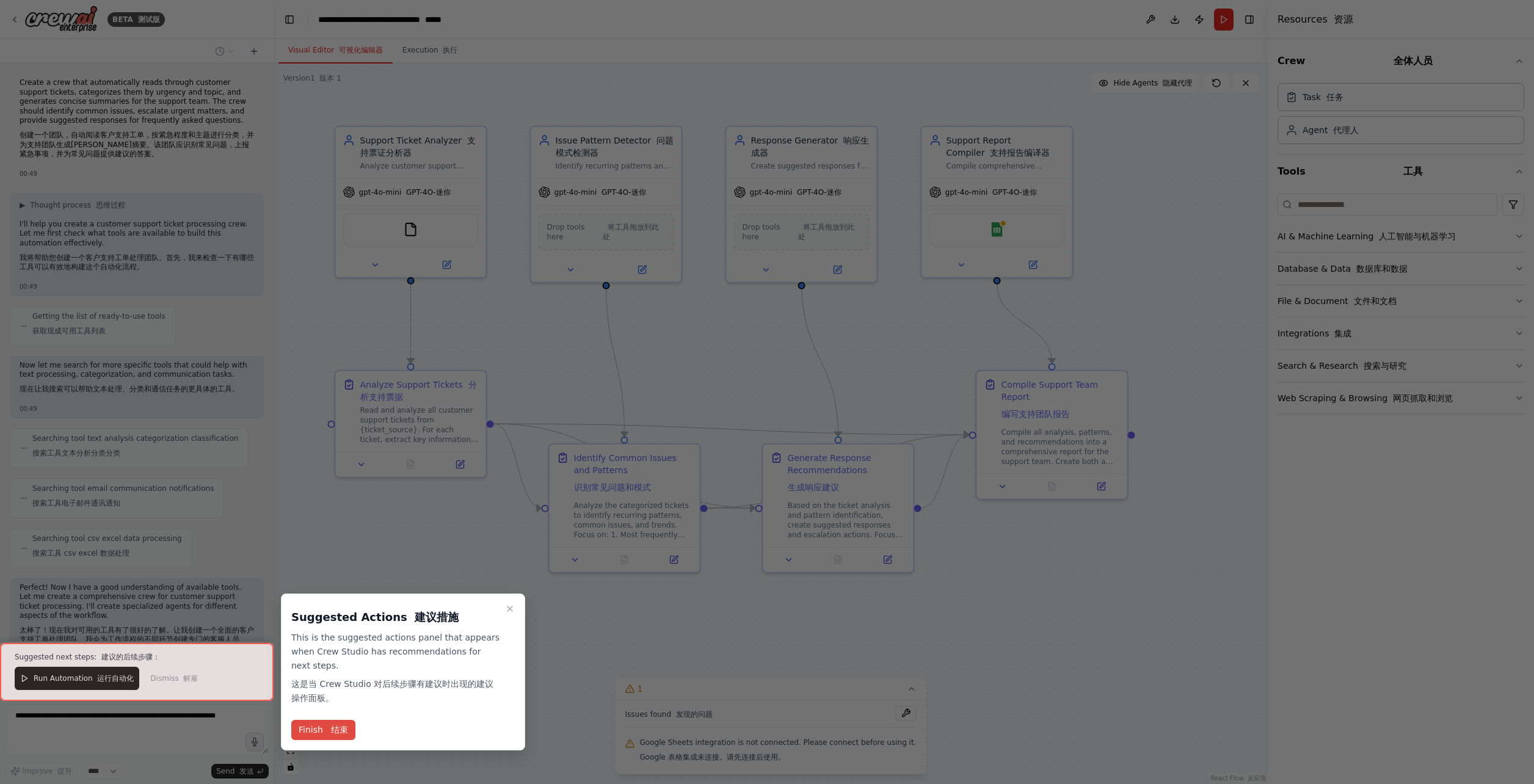
click at [341, 727] on font "结束" at bounding box center [339, 729] width 17 height 10
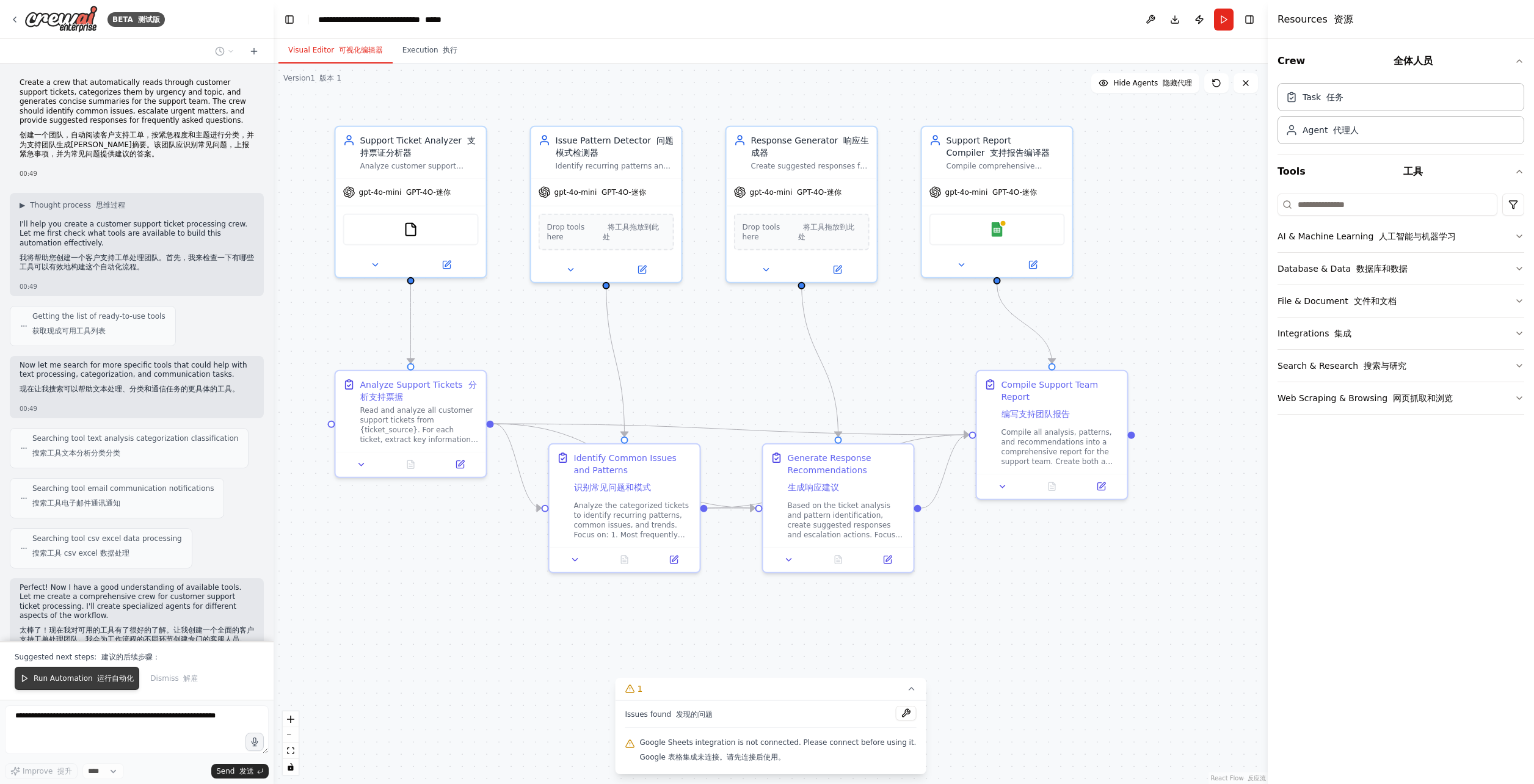
click at [93, 681] on font at bounding box center [95, 678] width 5 height 8
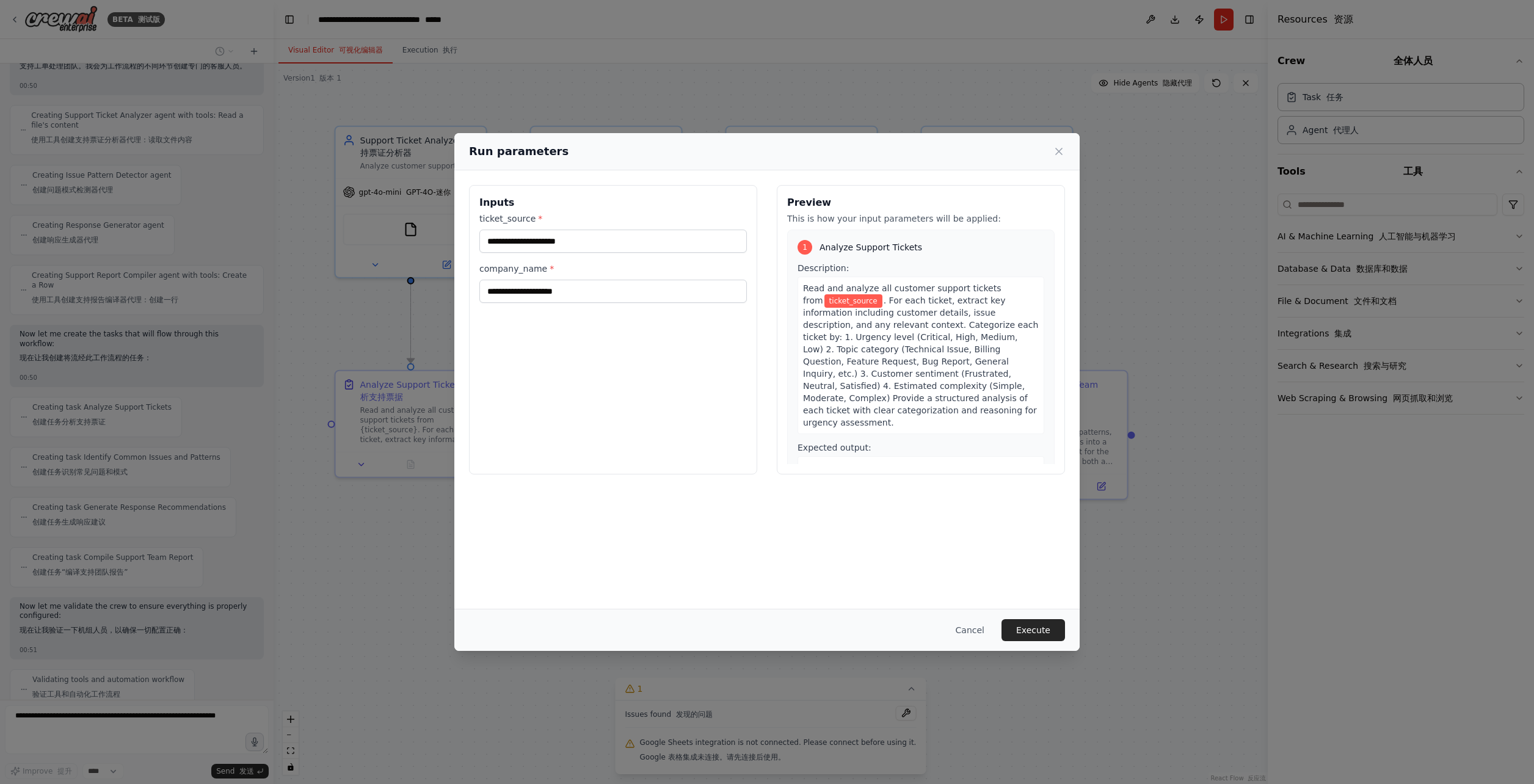
scroll to position [759, 0]
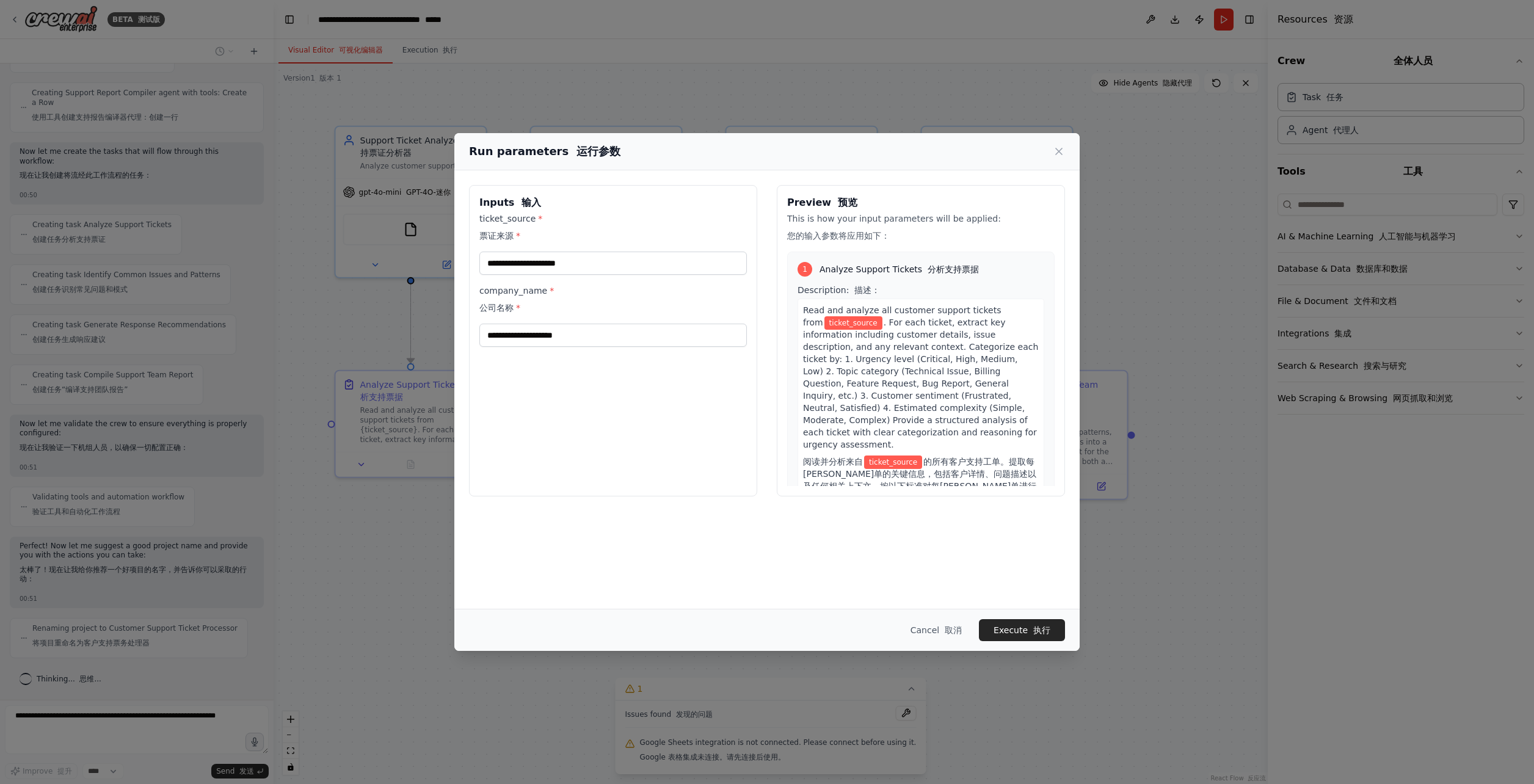
click at [535, 246] on label "ticket_source * 票证来源 *" at bounding box center [613, 230] width 267 height 35
click at [535, 252] on input "ticket_source * 票证来源 *" at bounding box center [613, 264] width 267 height 24
click at [535, 260] on input "ticket_source * 票证来源 *" at bounding box center [613, 264] width 267 height 24
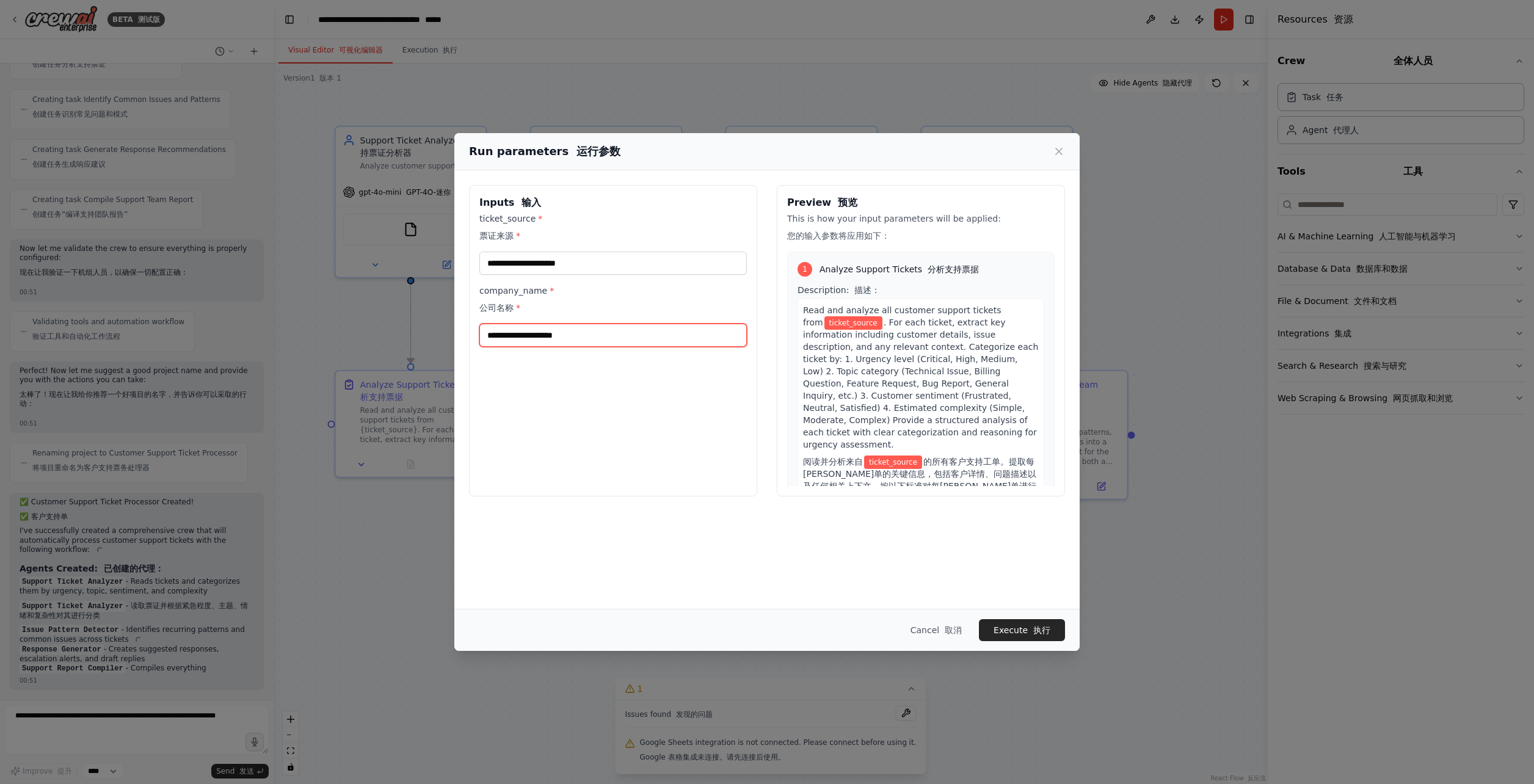
click at [548, 337] on input "company_name * 公司名称 *" at bounding box center [613, 336] width 267 height 24
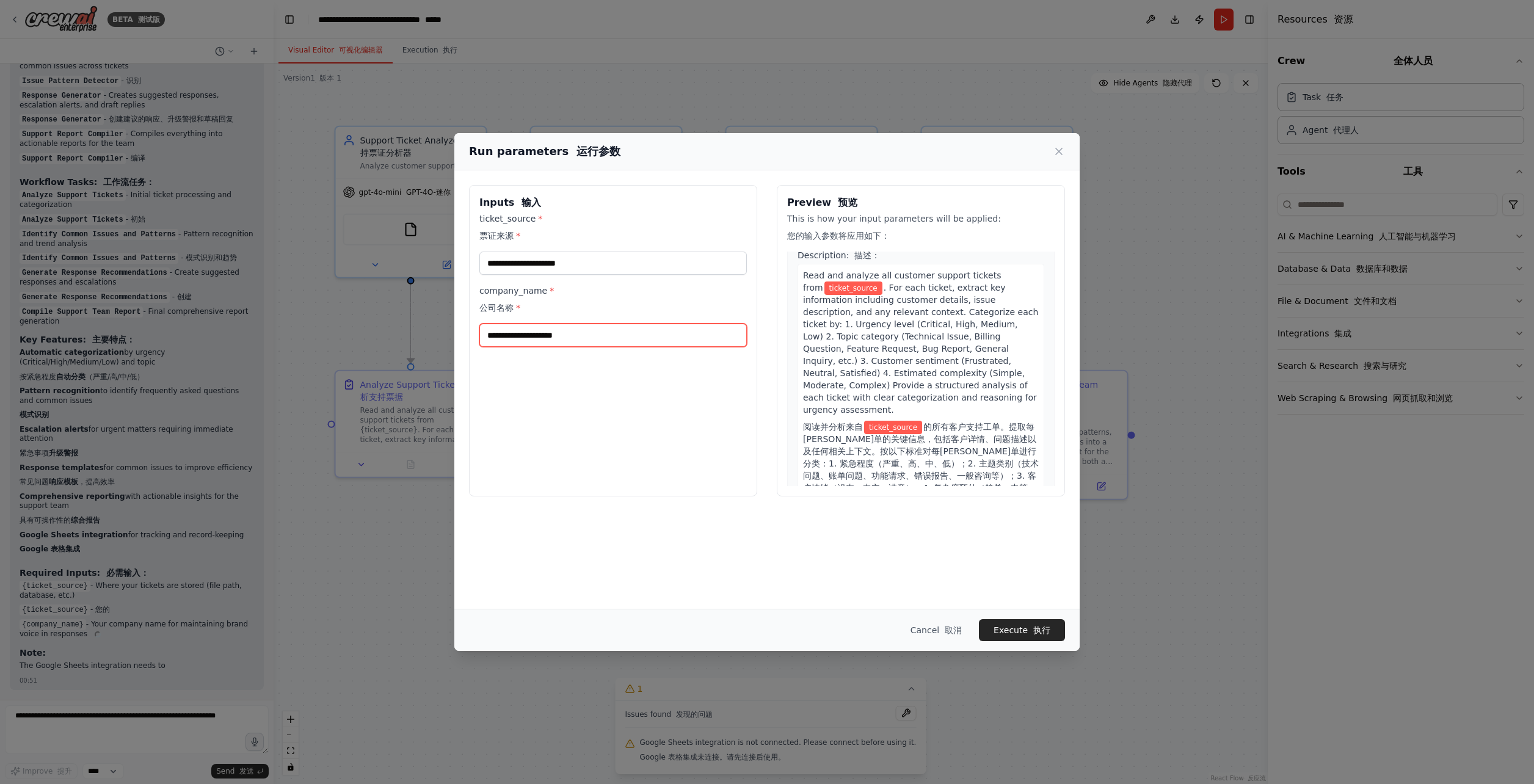
scroll to position [70, 0]
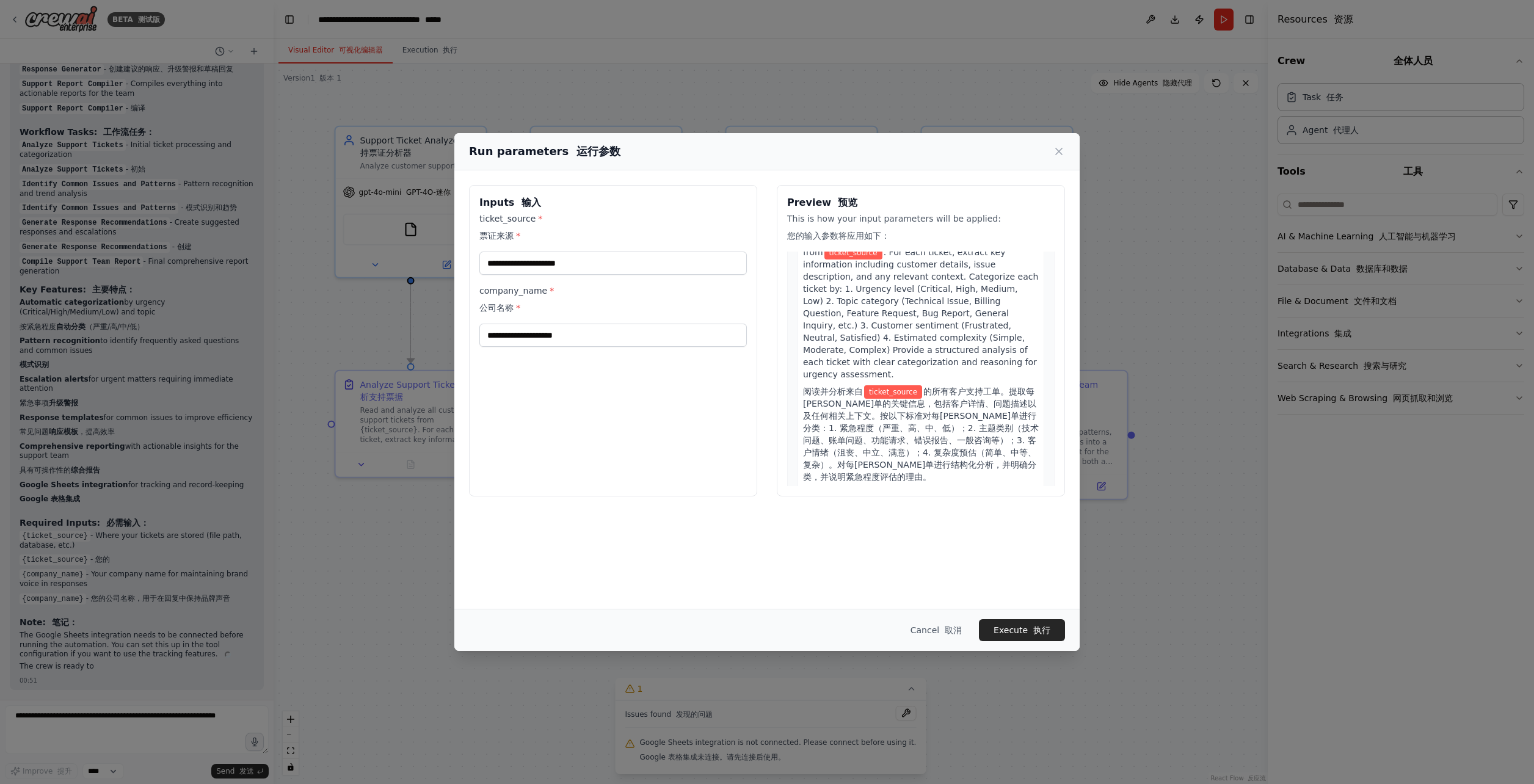
click at [895, 386] on span "ticket_source" at bounding box center [893, 392] width 58 height 14
click at [896, 386] on span "ticket_source" at bounding box center [893, 392] width 58 height 14
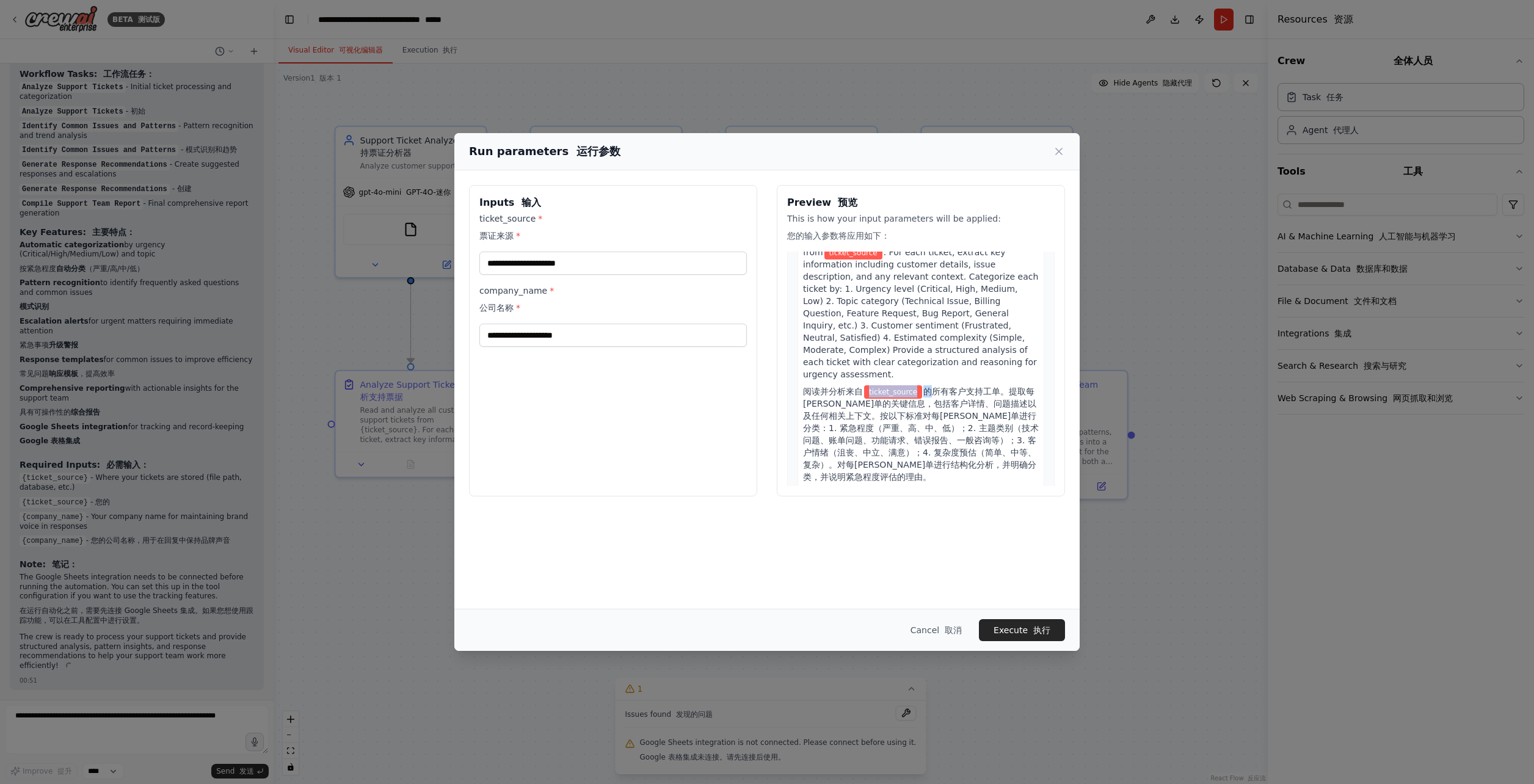
click at [896, 386] on span "ticket_source" at bounding box center [893, 392] width 58 height 14
click at [941, 438] on font "阅读并分析来自 ticket_source 的所有客户支持工单。提取每张工单的关键信息，包括客户详情、问题描述以及任何相关上下文。按以下标准对每张工单进行分类…" at bounding box center [921, 434] width 236 height 95
click at [570, 335] on input "company_name * 公司名称 *" at bounding box center [613, 336] width 267 height 24
click at [939, 629] on button "Cancel 取消" at bounding box center [936, 630] width 71 height 22
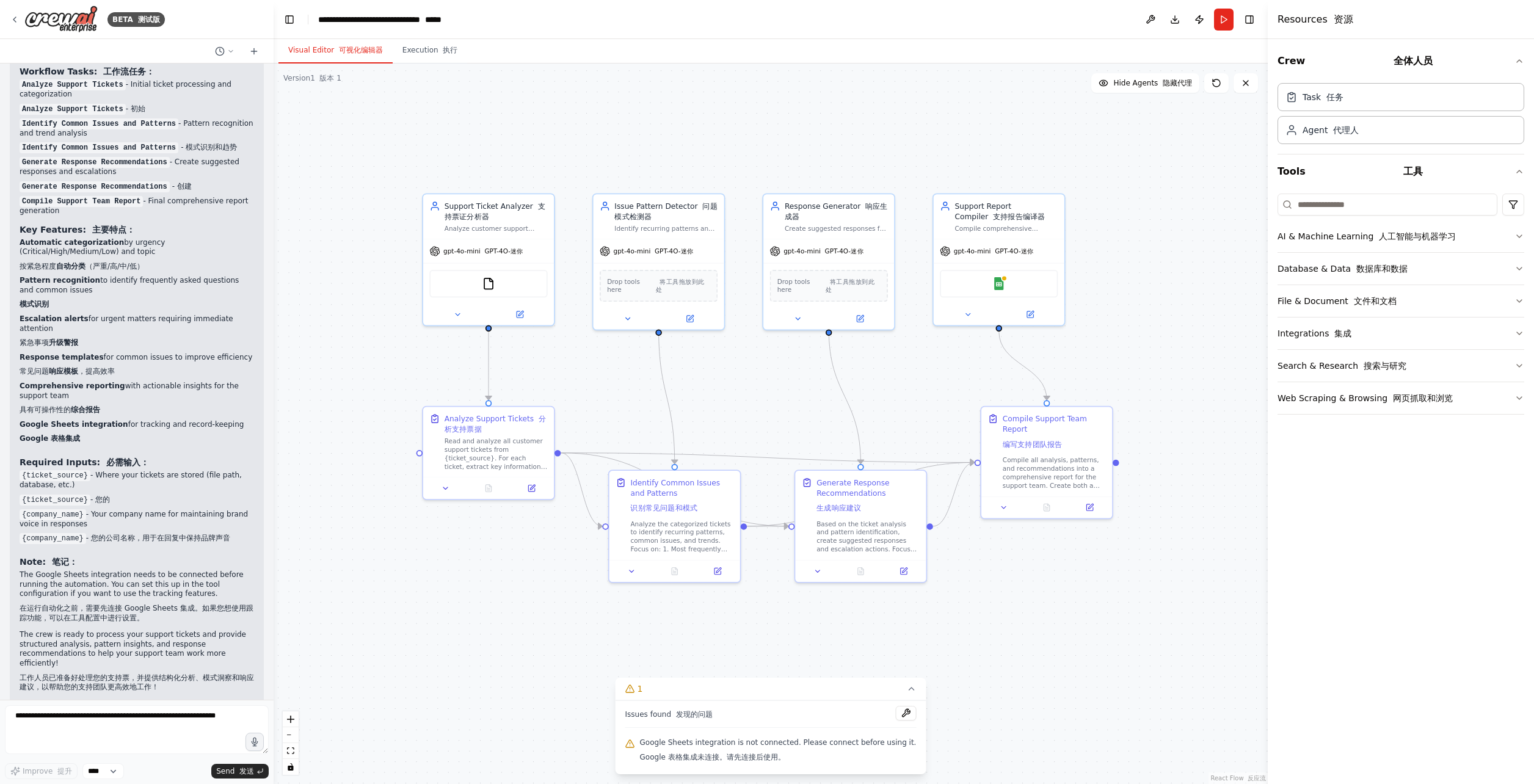
click at [298, 79] on div "Version 1 版本 1" at bounding box center [312, 78] width 58 height 10
click at [1152, 25] on button at bounding box center [1150, 19] width 19 height 22
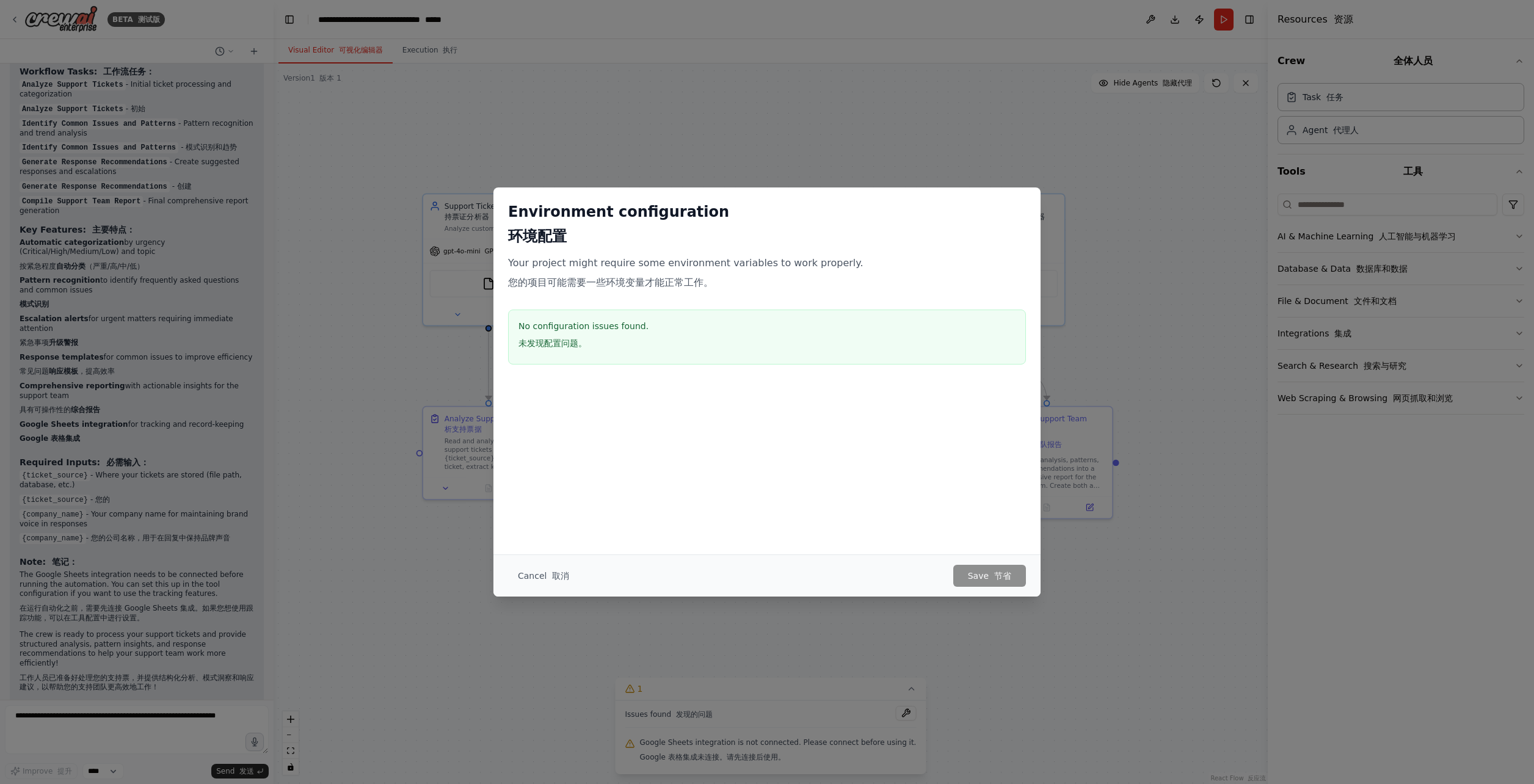
click at [1073, 157] on div "Environment configuration 环境配置 Your project might require some environment vari…" at bounding box center [767, 392] width 1534 height 784
click at [528, 578] on button "Cancel 取消" at bounding box center [543, 576] width 71 height 22
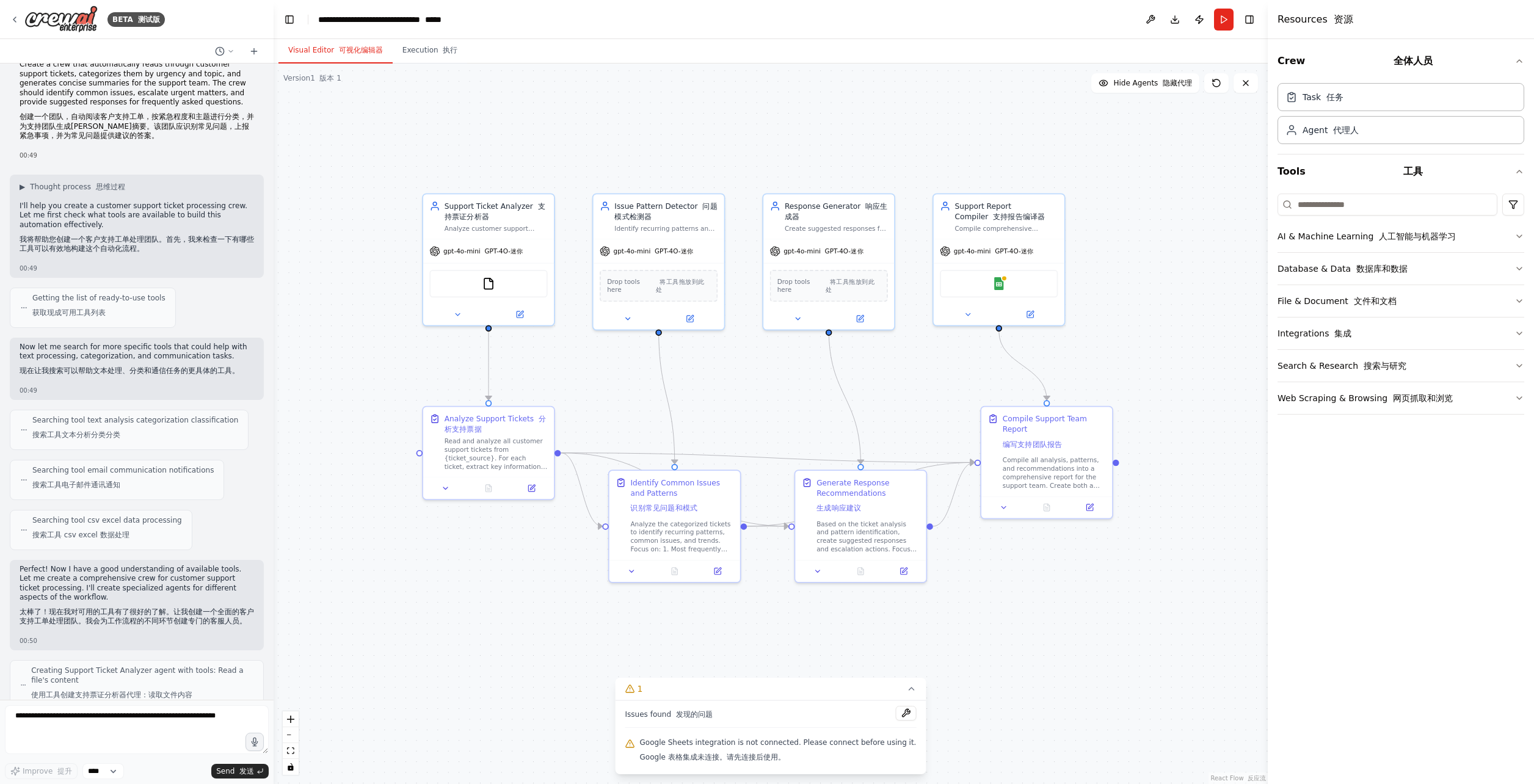
scroll to position [0, 0]
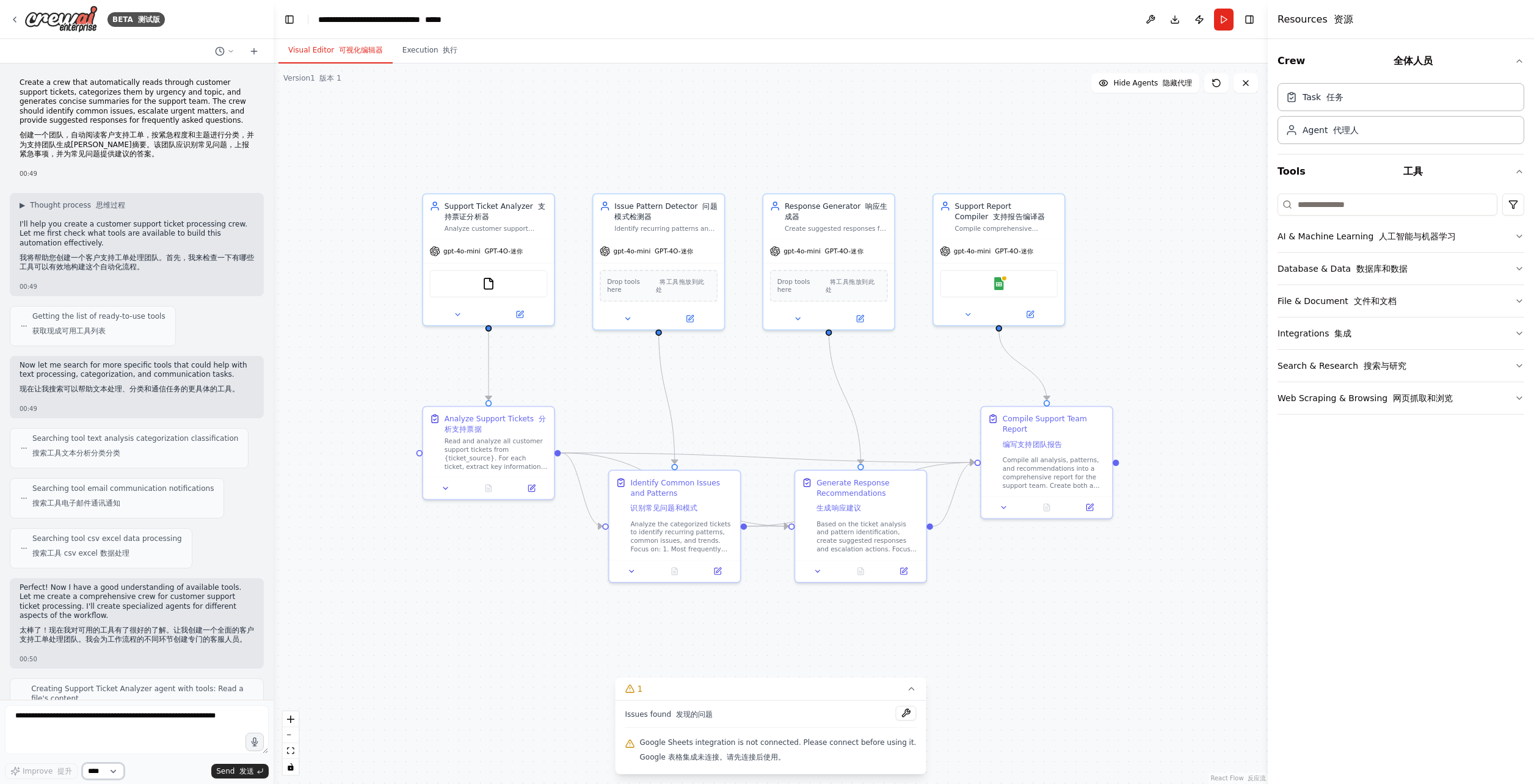
click at [103, 778] on select "****" at bounding box center [104, 770] width 42 height 15
click at [1388, 327] on button "Integrations 集成" at bounding box center [1400, 333] width 247 height 32
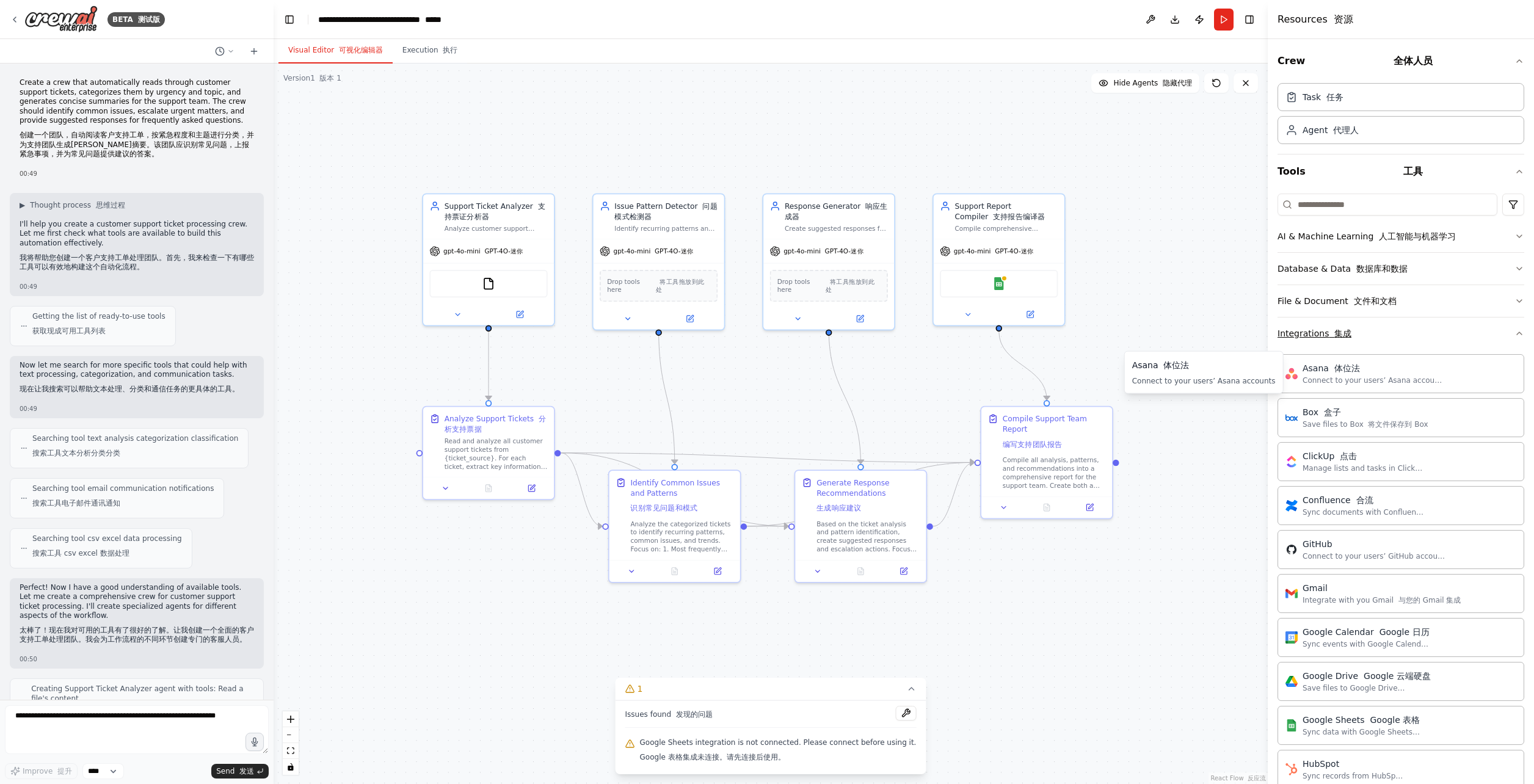
click at [1373, 328] on button "Integrations 集成" at bounding box center [1400, 333] width 247 height 32
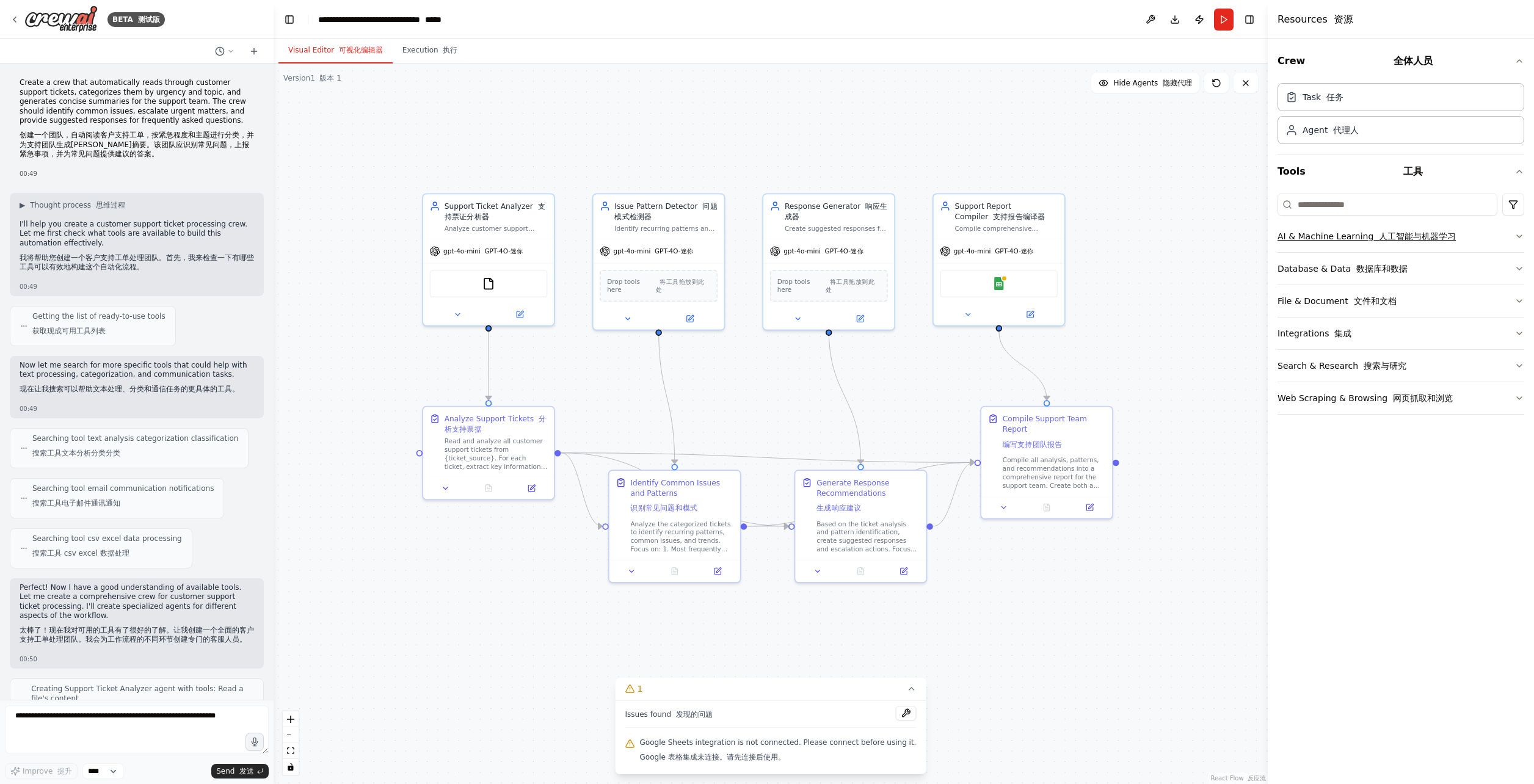
click at [1463, 238] on button "AI & Machine Learning 人工智能与机器学习" at bounding box center [1400, 236] width 247 height 32
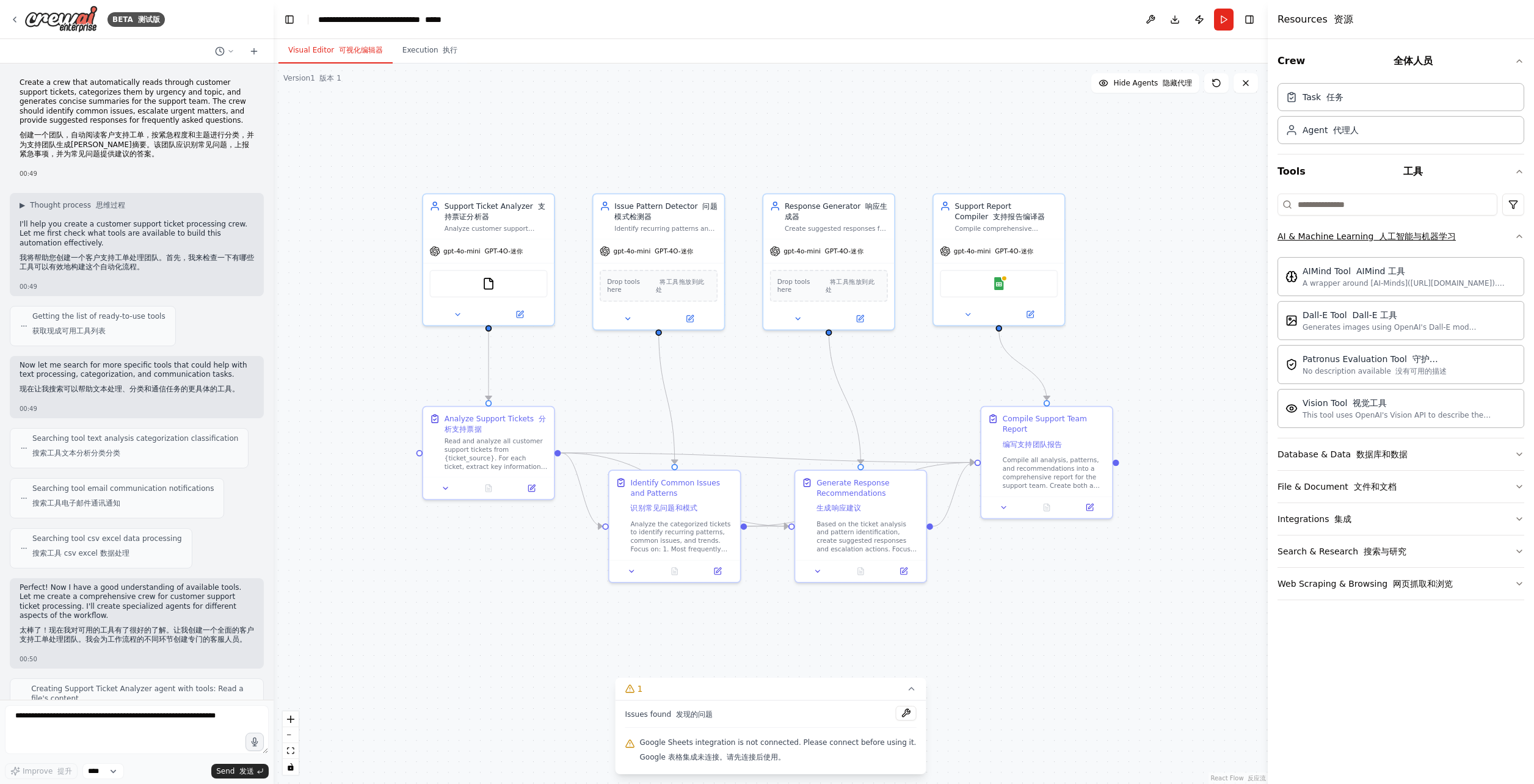
click at [1492, 236] on button "AI & Machine Learning 人工智能与机器学习" at bounding box center [1400, 236] width 247 height 32
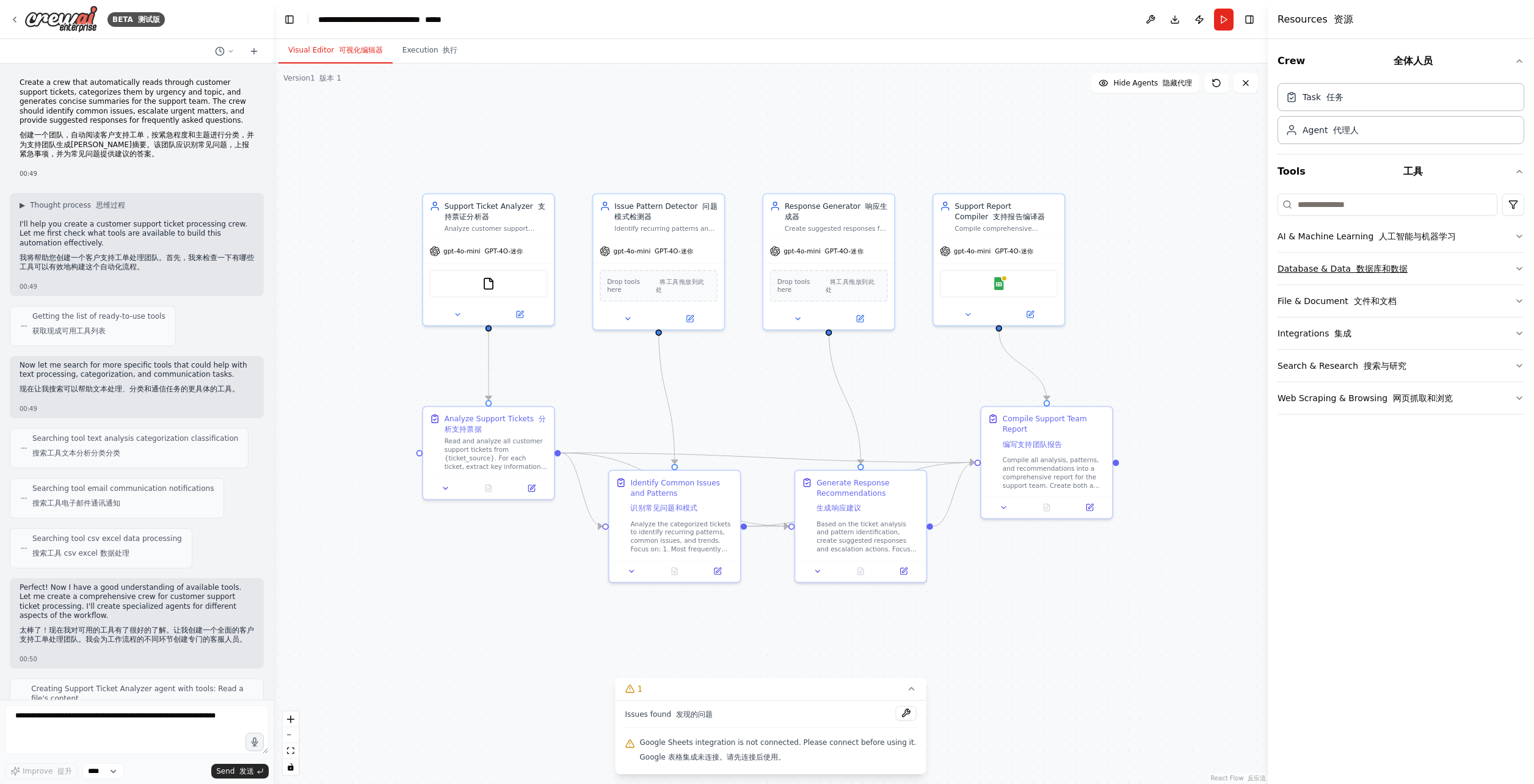
click at [1486, 263] on button "Database & Data 数据库和数据" at bounding box center [1400, 268] width 247 height 32
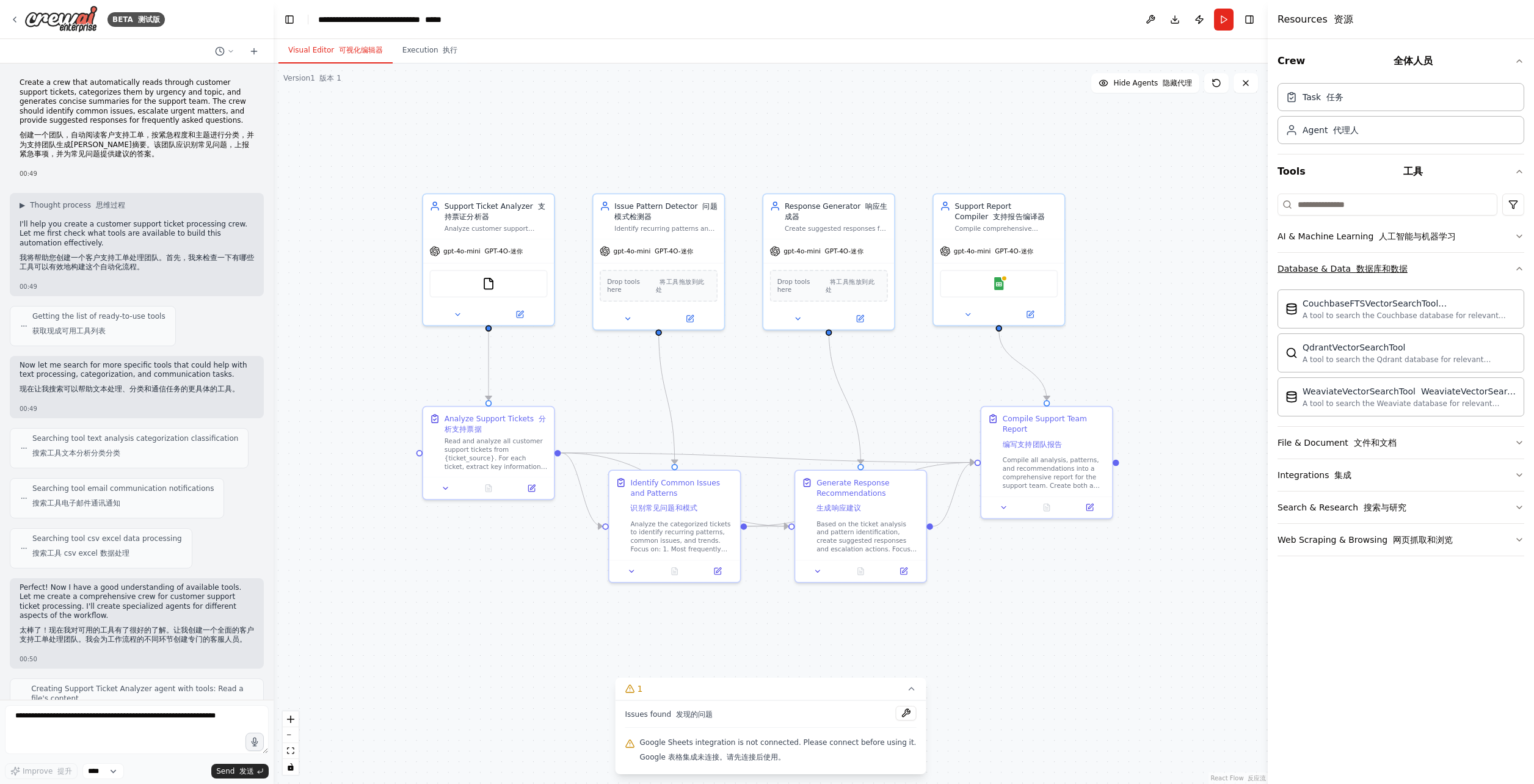
click at [1486, 263] on button "Database & Data 数据库和数据" at bounding box center [1400, 268] width 247 height 32
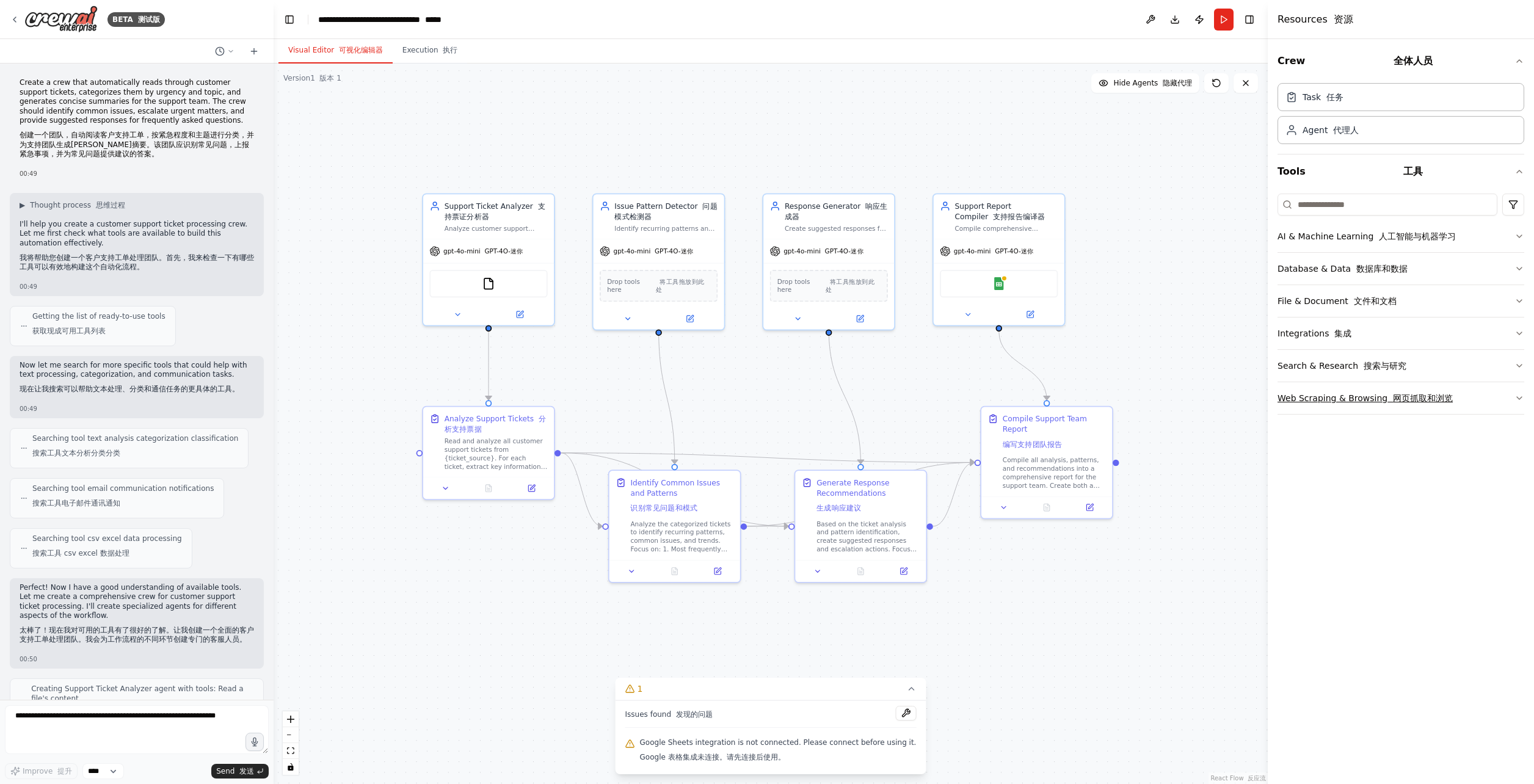
click at [1467, 391] on button "Web Scraping & Browsing 网页抓取和浏览" at bounding box center [1400, 397] width 247 height 32
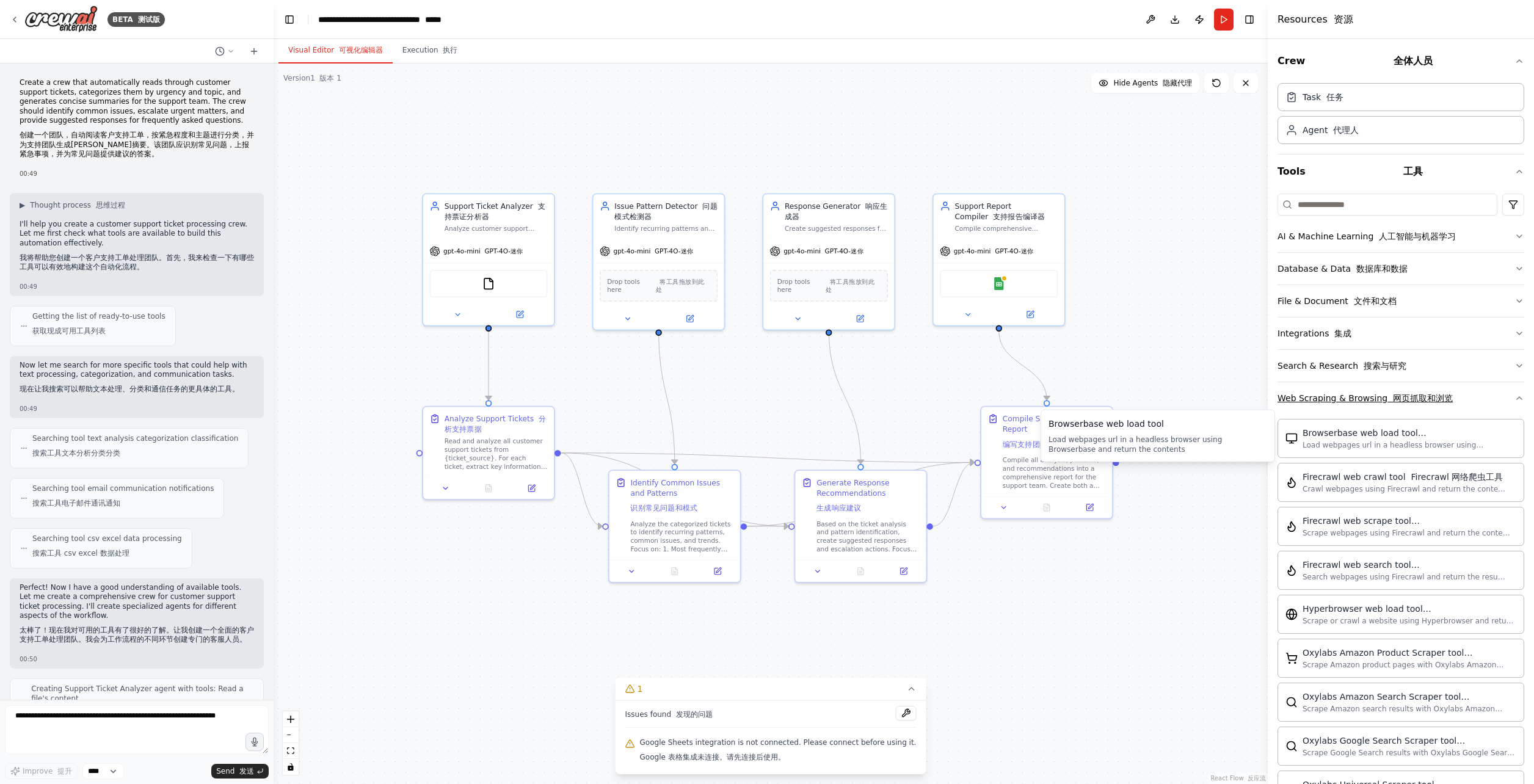
click at [1479, 404] on button "Web Scraping & Browsing 网页抓取和浏览" at bounding box center [1400, 397] width 247 height 32
